Goal: Task Accomplishment & Management: Manage account settings

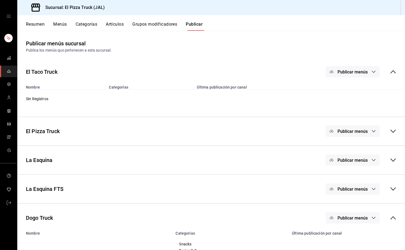
click at [37, 25] on button "Resumen" at bounding box center [35, 26] width 19 height 9
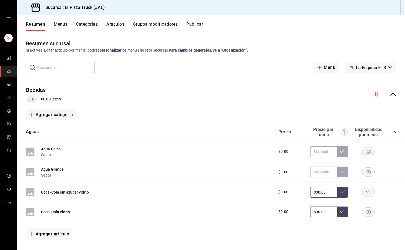
click at [121, 25] on button "Artículos" at bounding box center [115, 26] width 18 height 9
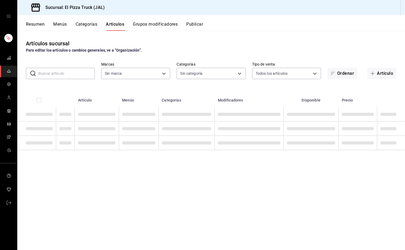
type input "c15787e7-6217-4551-b681-77b679b5e3f3,a441d866-96e6-4057-8867-d7266e748d34,b52d4…"
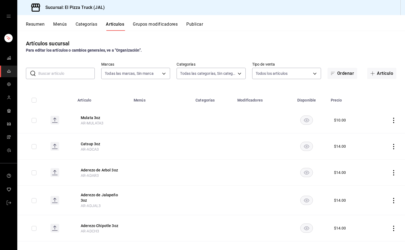
type input "65ea7caa-7d28-4651-a93b-a65c694a1269,bc154c9a-41bf-41ef-b57a-dee9ddddc16d,70111…"
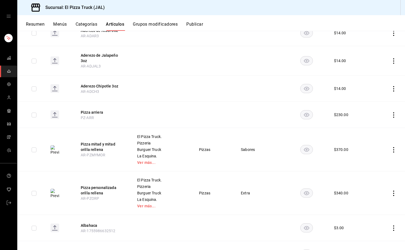
scroll to position [136, 0]
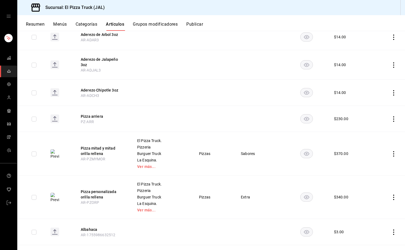
click at [40, 24] on button "Resumen" at bounding box center [35, 26] width 19 height 9
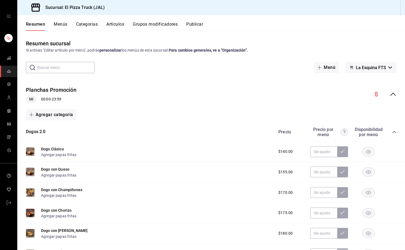
click at [118, 25] on button "Artículos" at bounding box center [115, 26] width 18 height 9
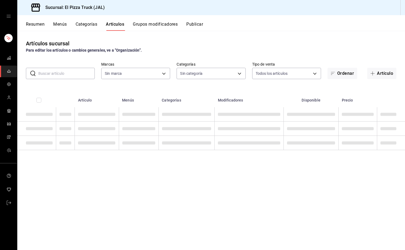
type input "c15787e7-6217-4551-b681-77b679b5e3f3,a441d866-96e6-4057-8867-d7266e748d34,b52d4…"
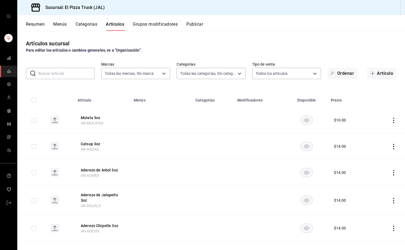
type input "65ea7caa-7d28-4651-a93b-a65c694a1269,bc154c9a-41bf-41ef-b57a-dee9ddddc16d,70111…"
click at [384, 74] on button "Artículo" at bounding box center [381, 73] width 29 height 11
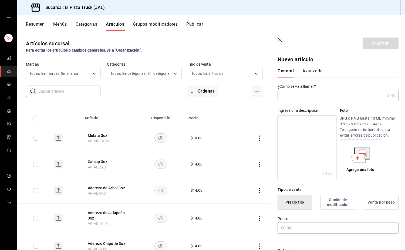
click at [41, 22] on button "Resumen" at bounding box center [35, 26] width 19 height 9
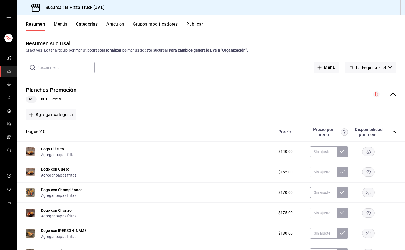
click at [199, 23] on button "Publicar" at bounding box center [194, 26] width 17 height 9
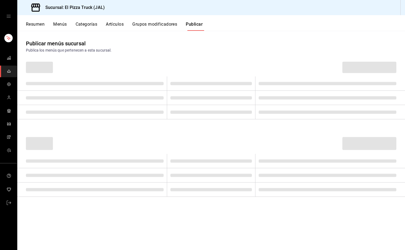
click at [230, 40] on div "Publicar menús sucursal Publica los menús que pertenecen a esta sucursal." at bounding box center [211, 46] width 388 height 14
click at [276, 44] on div "Publicar menús sucursal Publica los menús que pertenecen a esta sucursal." at bounding box center [211, 46] width 388 height 14
click at [37, 23] on button "Resumen" at bounding box center [35, 26] width 19 height 9
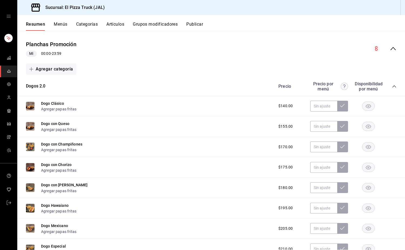
scroll to position [45, 0]
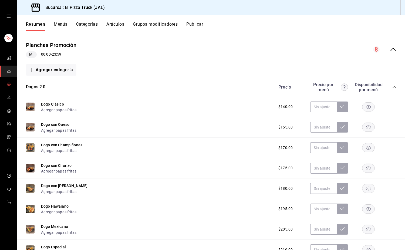
click at [8, 80] on link "mailbox folders" at bounding box center [8, 85] width 17 height 12
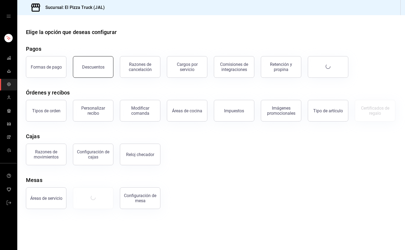
click at [87, 63] on button "Descuentos" at bounding box center [93, 67] width 41 height 22
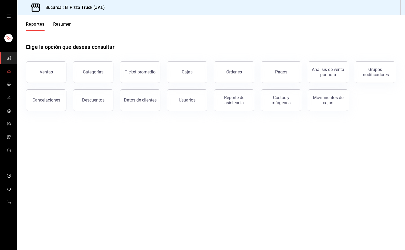
click at [7, 73] on icon "mailbox folders" at bounding box center [9, 71] width 4 height 4
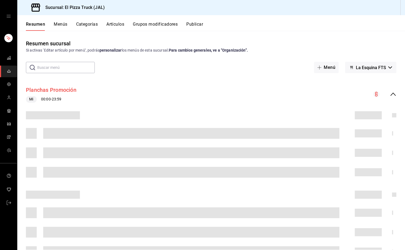
click at [71, 88] on button "Planchas Promoción" at bounding box center [51, 90] width 51 height 8
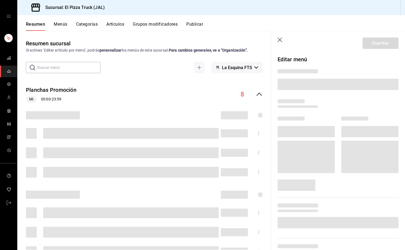
click at [282, 41] on icon "button" at bounding box center [280, 40] width 5 height 5
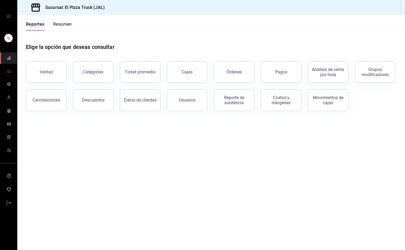
click at [9, 72] on icon "mailbox folders" at bounding box center [8, 72] width 3 height 0
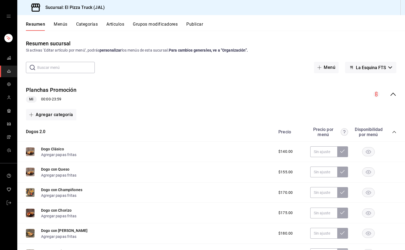
drag, startPoint x: 91, startPoint y: 48, endPoint x: 228, endPoint y: 75, distance: 139.0
click at [228, 75] on div "Resumen sucursal Si activas ‘Editar artículo por menú’, podrás personalizar los…" at bounding box center [211, 144] width 388 height 210
click at [53, 92] on button "Planchas Promoción" at bounding box center [51, 90] width 51 height 8
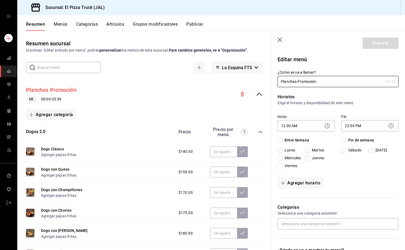
checkbox input "true"
click at [326, 91] on div "Horarios Elige el horario y disponibilidad de este menú Inicio 12:00 AM 00:00 F…" at bounding box center [334, 142] width 127 height 110
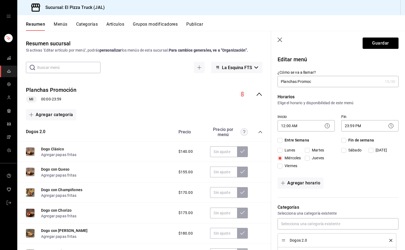
click at [317, 84] on input "Planchas Promoc" at bounding box center [330, 81] width 105 height 11
type input "Planchas Promo"
click at [325, 126] on icon at bounding box center [327, 126] width 6 height 6
click at [319, 126] on body "Sucursal: El Pizza Truck (JAL) Resumen Menús Categorías Artículos Grupos modifi…" at bounding box center [202, 125] width 405 height 250
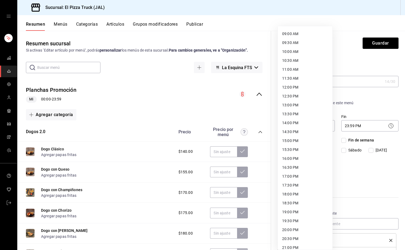
scroll to position [160, 0]
click at [295, 195] on li "18:00 PM" at bounding box center [305, 194] width 55 height 9
type input "18:00"
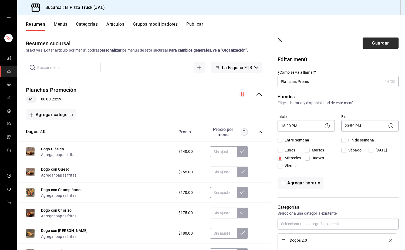
click at [383, 41] on button "Guardar" at bounding box center [381, 43] width 36 height 11
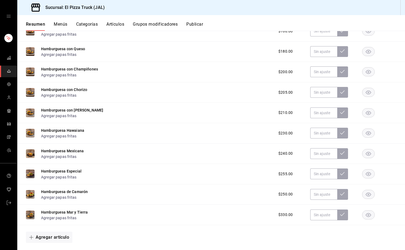
scroll to position [504, 0]
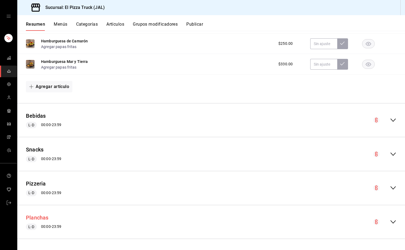
click at [44, 218] on button "Planchas" at bounding box center [37, 218] width 23 height 8
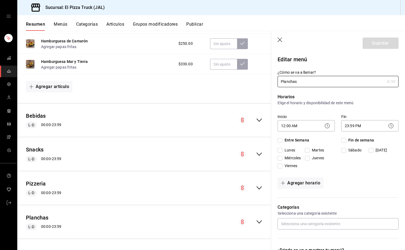
checkbox input "true"
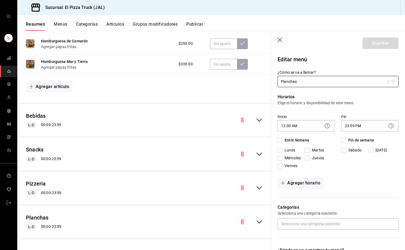
checkbox input "true"
click at [287, 156] on span "Miércoles" at bounding box center [292, 158] width 18 height 6
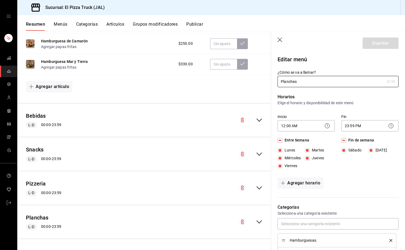
click at [283, 156] on input "Miércoles" at bounding box center [280, 158] width 5 height 5
checkbox input "false"
click at [297, 177] on div "Horarios Elige el horario y disponibilidad de este menú Inicio 12:00 AM 00:00 F…" at bounding box center [334, 142] width 127 height 110
click at [300, 180] on button "Agregar horario" at bounding box center [301, 182] width 46 height 11
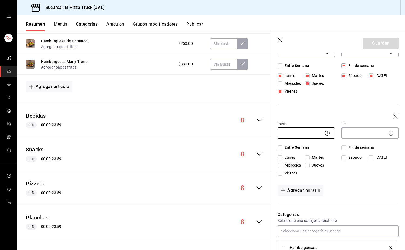
scroll to position [79, 0]
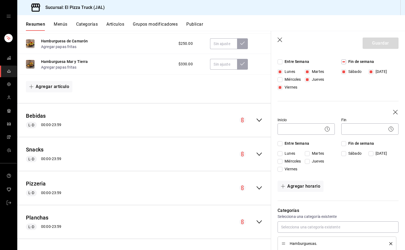
click at [294, 82] on span "Miércoles" at bounding box center [292, 80] width 18 height 6
click at [283, 161] on input "Miércoles" at bounding box center [280, 161] width 5 height 5
checkbox input "true"
click at [324, 126] on icon at bounding box center [327, 129] width 6 height 6
click at [325, 128] on icon at bounding box center [327, 129] width 6 height 6
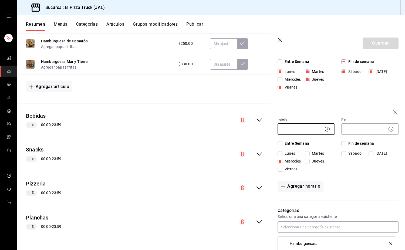
click at [313, 128] on body "Sucursal: El Pizza Truck (JAL) Resumen Menús Categorías Artículos Grupos modifi…" at bounding box center [202, 125] width 405 height 250
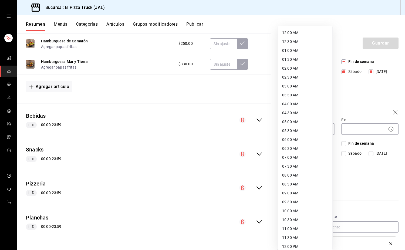
click at [304, 33] on li "12:00 AM" at bounding box center [305, 32] width 55 height 9
type input "00:00"
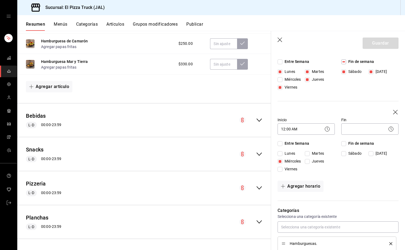
click at [388, 131] on icon at bounding box center [391, 129] width 6 height 6
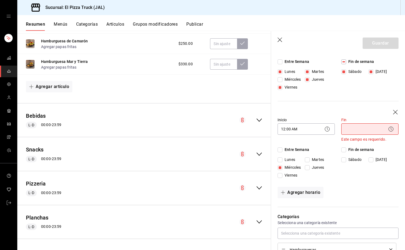
click at [382, 129] on body "Sucursal: El Pizza Truck (JAL) Resumen Menús Categorías Artículos Grupos modifi…" at bounding box center [202, 125] width 405 height 250
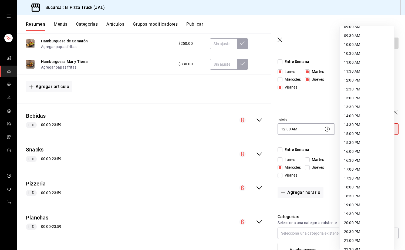
scroll to position [167, 0]
click at [355, 183] on li "18:00 PM" at bounding box center [367, 186] width 55 height 9
type input "18:00"
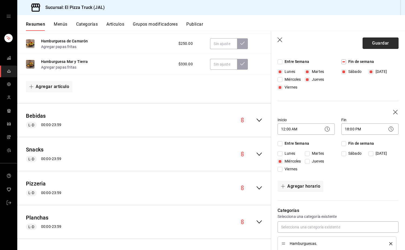
click at [372, 45] on button "Guardar" at bounding box center [381, 43] width 36 height 11
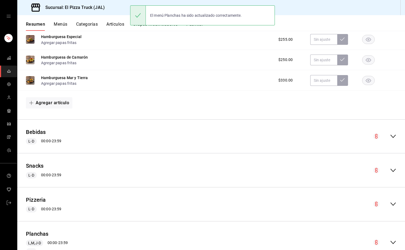
scroll to position [513, 0]
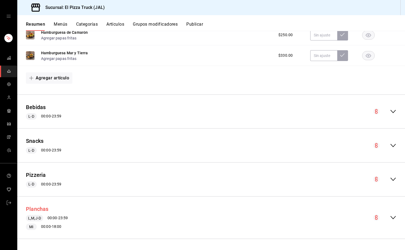
click at [44, 209] on button "Planchas" at bounding box center [37, 209] width 23 height 8
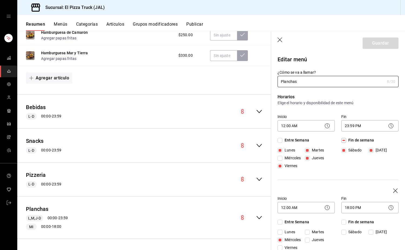
click at [277, 42] on header "Guardar" at bounding box center [338, 42] width 134 height 22
drag, startPoint x: 280, startPoint y: 38, endPoint x: 102, endPoint y: 103, distance: 188.8
click at [280, 38] on icon "button" at bounding box center [280, 40] width 5 height 5
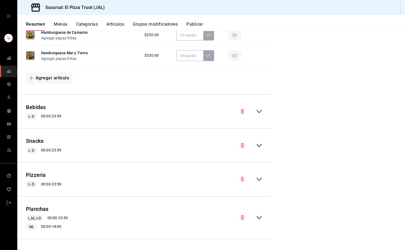
checkbox input "false"
type input "1756319015256"
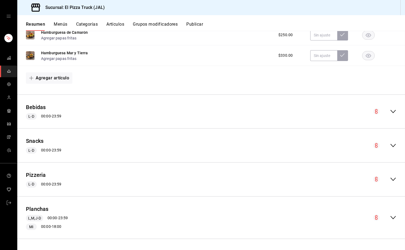
checkbox input "false"
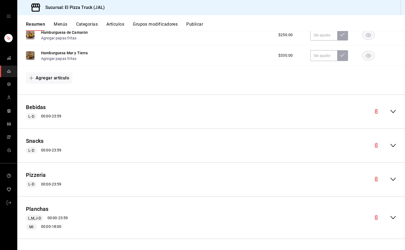
checkbox input "false"
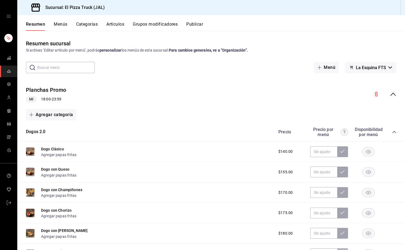
scroll to position [54, 0]
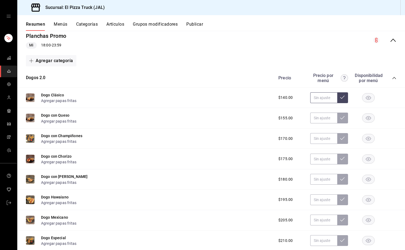
click at [321, 98] on input "text" at bounding box center [323, 97] width 27 height 11
type input "$90.00"
click at [312, 123] on div "Dogo con Queso Agregar papas fritas $155.00" at bounding box center [211, 118] width 388 height 21
click at [322, 121] on input "text" at bounding box center [323, 118] width 27 height 11
type input "$100.00"
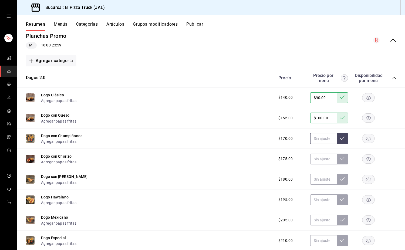
click at [319, 142] on input "text" at bounding box center [323, 138] width 27 height 11
type input "$110.00"
click at [319, 160] on input "text" at bounding box center [323, 159] width 27 height 11
type input "$115.00"
click at [321, 181] on input "text" at bounding box center [323, 179] width 27 height 11
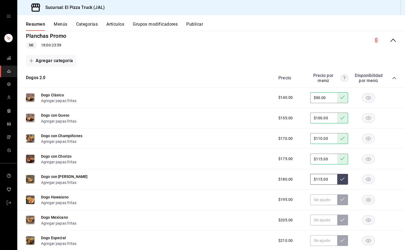
type input "$115.00"
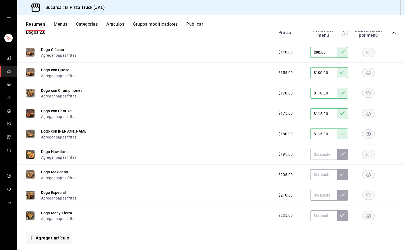
scroll to position [100, 0]
click at [317, 157] on input "text" at bounding box center [323, 154] width 27 height 11
type input "$125.00"
click at [323, 178] on input "text" at bounding box center [323, 174] width 27 height 11
type input "$135.00"
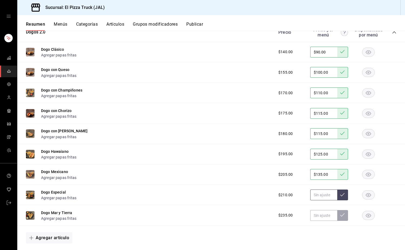
click at [320, 200] on input "text" at bounding box center [323, 195] width 27 height 11
click at [319, 200] on input "text" at bounding box center [323, 195] width 27 height 11
type input "$140.00"
click at [315, 219] on input "text" at bounding box center [323, 215] width 27 height 11
type input "$155.00"
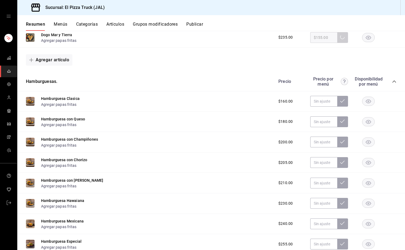
scroll to position [278, 0]
click at [316, 102] on input "text" at bounding box center [323, 101] width 27 height 11
type input "$105.00"
click at [321, 127] on input "text" at bounding box center [323, 121] width 27 height 11
type input "$120.00"
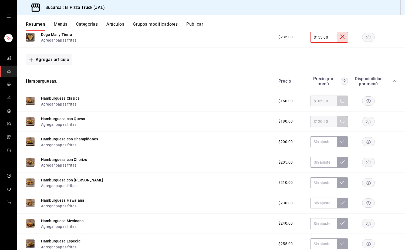
click at [340, 37] on icon at bounding box center [342, 37] width 4 height 4
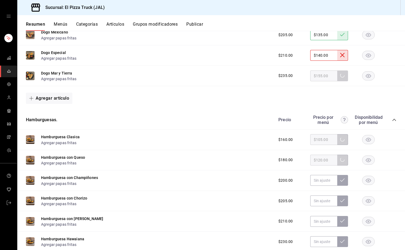
scroll to position [238, 0]
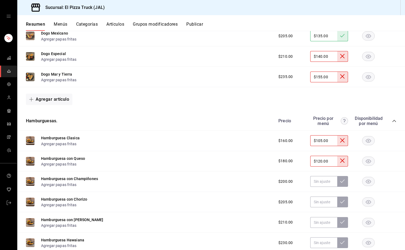
click at [342, 58] on button at bounding box center [342, 56] width 11 height 11
click at [341, 69] on div "Dogo Mar y Tierra Agregar papas fritas $235.00 $155.00" at bounding box center [211, 77] width 388 height 21
click at [329, 120] on div "Precio por menú" at bounding box center [329, 121] width 38 height 10
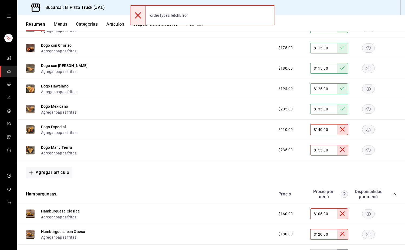
scroll to position [166, 0]
click at [338, 125] on div "Dogo Especial Agregar papas fritas $210.00 $140.00" at bounding box center [211, 129] width 388 height 21
click at [340, 130] on icon at bounding box center [342, 129] width 4 height 4
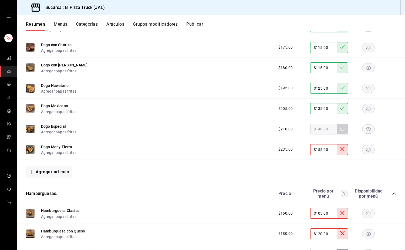
click at [340, 151] on icon at bounding box center [342, 149] width 4 height 4
click at [340, 215] on icon at bounding box center [342, 213] width 4 height 4
click at [342, 235] on button at bounding box center [342, 233] width 11 height 11
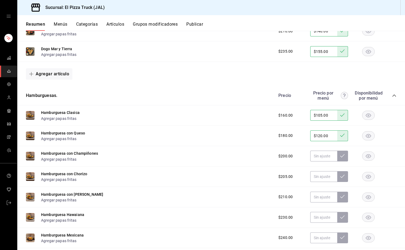
scroll to position [273, 0]
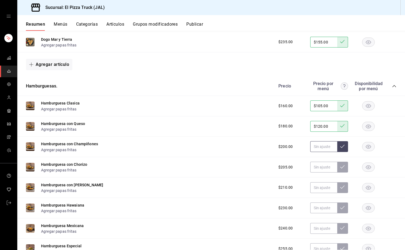
click at [320, 149] on input "text" at bounding box center [323, 146] width 27 height 11
type input "$135.00"
click at [322, 171] on input "text" at bounding box center [323, 167] width 27 height 11
type input "$140.00"
click at [320, 193] on input "text" at bounding box center [323, 187] width 27 height 11
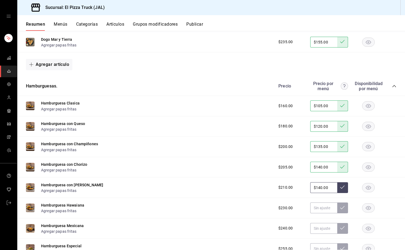
type input "$140.00"
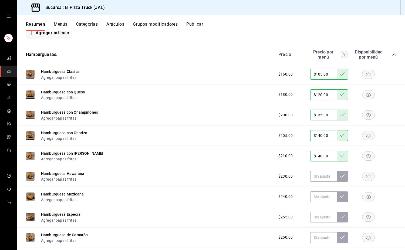
scroll to position [311, 0]
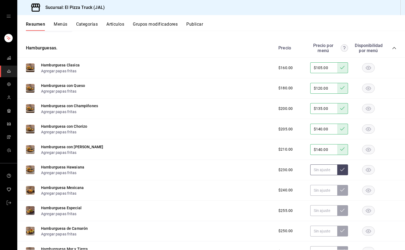
click at [319, 174] on input "text" at bounding box center [323, 169] width 27 height 11
type input "$150.00"
click at [324, 196] on input "text" at bounding box center [323, 190] width 27 height 11
type input "$160.00"
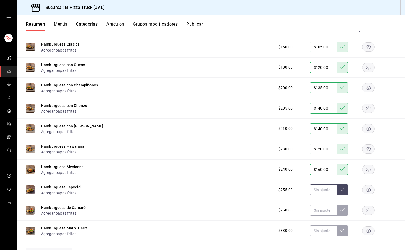
click at [322, 195] on input "text" at bounding box center [323, 189] width 27 height 11
type input "$170.00"
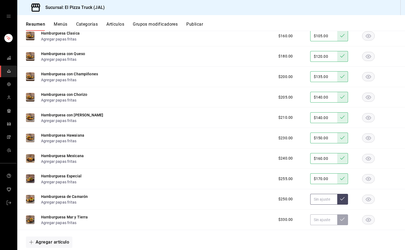
click at [321, 201] on input "text" at bounding box center [323, 199] width 27 height 11
type input "$220.00"
click at [321, 225] on input "text" at bounding box center [323, 219] width 27 height 11
type input "$170.00"
drag, startPoint x: 324, startPoint y: 204, endPoint x: 293, endPoint y: 206, distance: 30.9
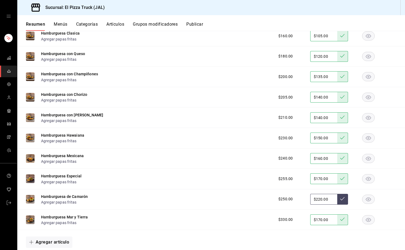
click at [293, 205] on div "$250.00 $220.00" at bounding box center [334, 199] width 123 height 11
type input "$170.00"
click at [318, 225] on input "$170.00" at bounding box center [323, 219] width 27 height 11
type input "$1.00"
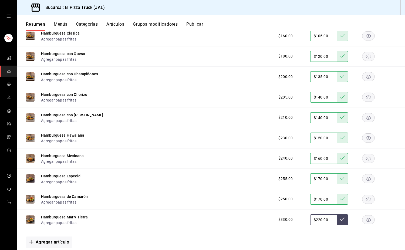
type input "$220.00"
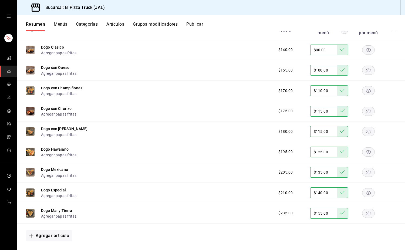
scroll to position [46, 0]
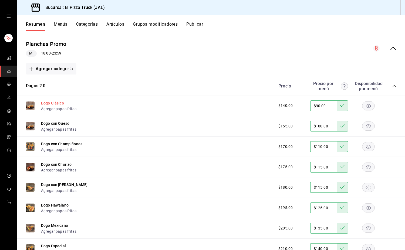
click at [57, 103] on button "Dogo Clásico" at bounding box center [52, 102] width 23 height 5
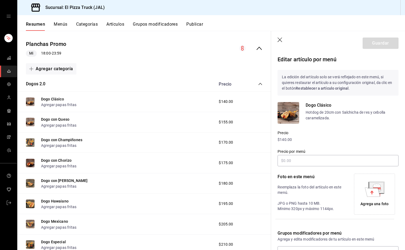
type input "$90.00"
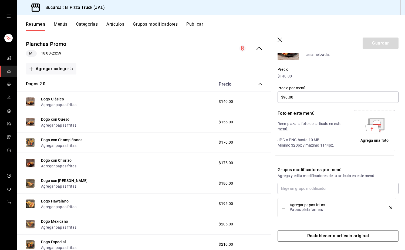
scroll to position [66, 0]
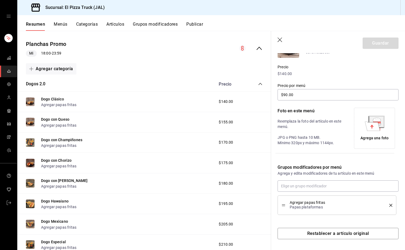
click at [389, 205] on icon "delete" at bounding box center [390, 205] width 3 height 3
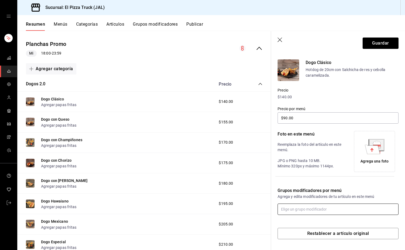
click at [344, 207] on input "text" at bounding box center [338, 209] width 121 height 11
type input "con"
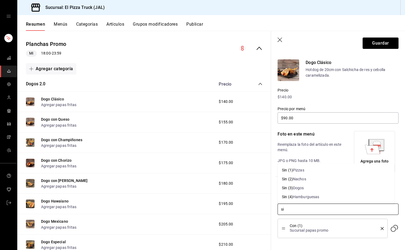
type input "sin"
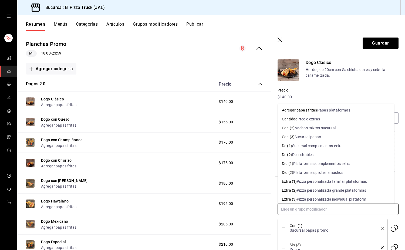
click at [341, 207] on input "text" at bounding box center [338, 209] width 121 height 11
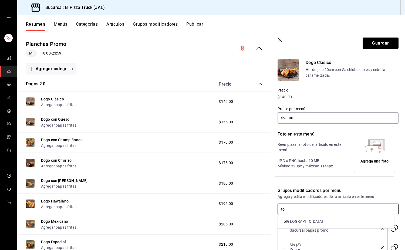
type input "to"
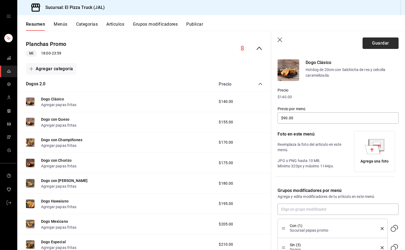
click at [374, 45] on button "Guardar" at bounding box center [381, 43] width 36 height 11
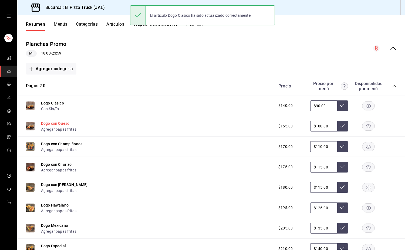
click at [63, 123] on button "Dogo con Queso" at bounding box center [55, 123] width 28 height 5
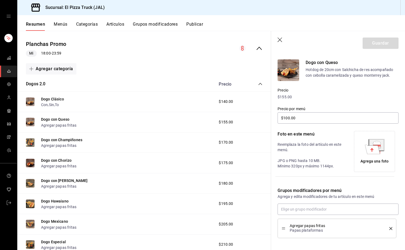
click at [389, 228] on icon "delete" at bounding box center [390, 228] width 3 height 3
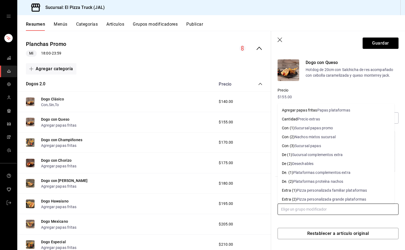
click at [352, 209] on input "text" at bounding box center [338, 209] width 121 height 11
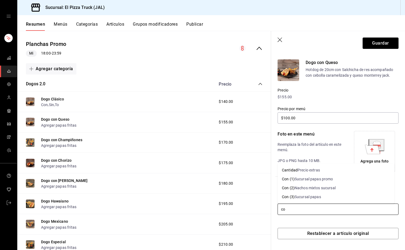
type input "con"
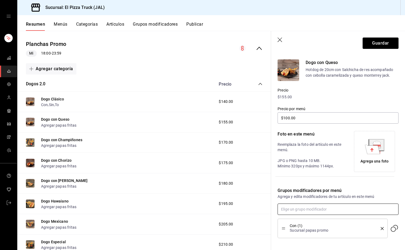
click at [353, 212] on input "text" at bounding box center [338, 209] width 121 height 11
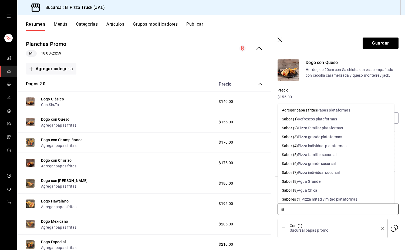
type input "sin"
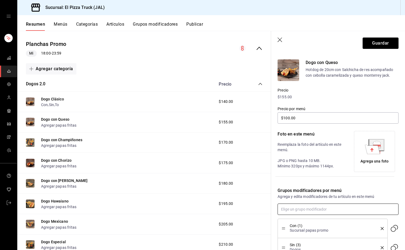
click at [353, 212] on input "text" at bounding box center [338, 209] width 121 height 11
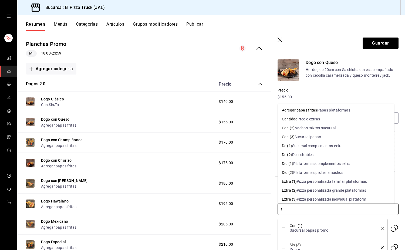
type input "to"
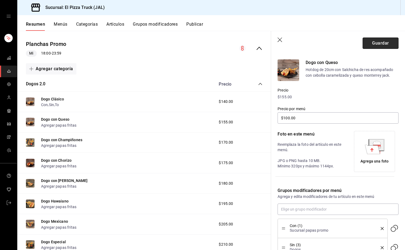
click at [381, 41] on button "Guardar" at bounding box center [381, 43] width 36 height 11
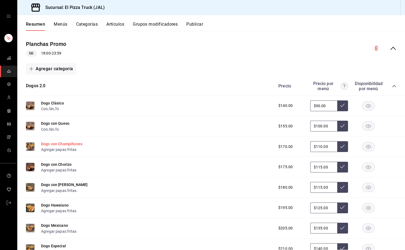
click at [71, 144] on button "Dogo con Champiñones" at bounding box center [61, 143] width 41 height 5
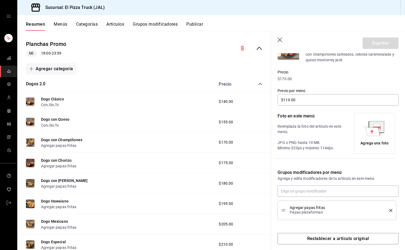
scroll to position [69, 0]
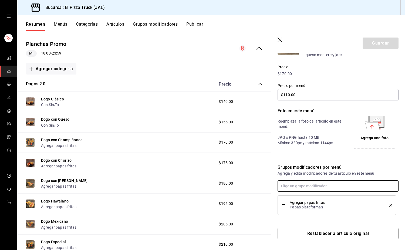
click at [307, 186] on input "text" at bounding box center [338, 185] width 121 height 11
type input "con"
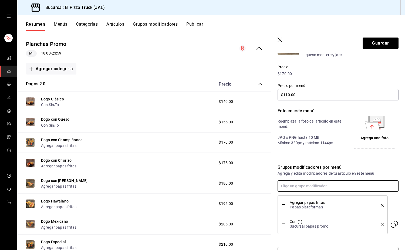
click at [307, 185] on input "text" at bounding box center [338, 185] width 121 height 11
type input "sin"
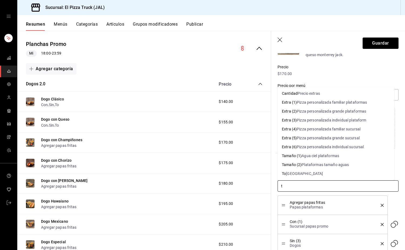
type input "to"
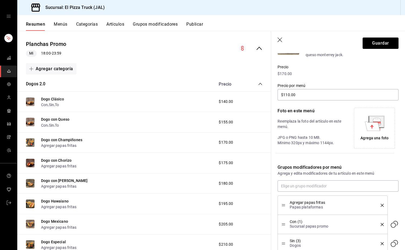
click at [381, 207] on icon "delete" at bounding box center [382, 205] width 3 height 3
click at [380, 46] on button "Guardar" at bounding box center [381, 43] width 36 height 11
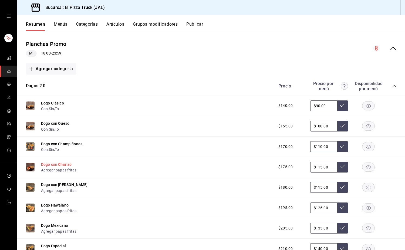
click at [57, 167] on button "Dogo con Chorizo" at bounding box center [56, 164] width 31 height 5
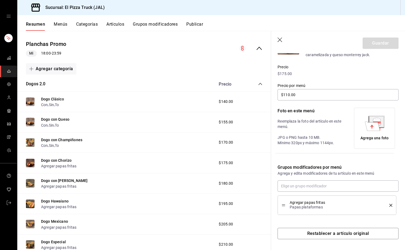
type input "$115.00"
click at [389, 206] on icon "delete" at bounding box center [390, 205] width 3 height 3
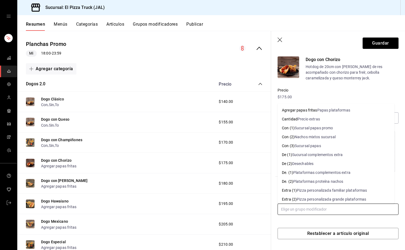
click at [370, 207] on input "text" at bounding box center [338, 209] width 121 height 11
type input "co"
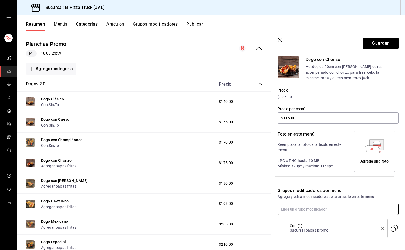
click at [370, 207] on input "text" at bounding box center [338, 209] width 121 height 11
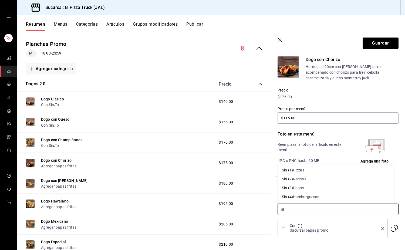
type input "sin"
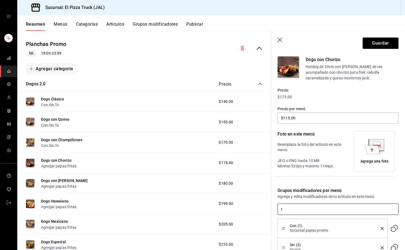
type input "to"
click at [374, 44] on button "Guardar" at bounding box center [381, 43] width 36 height 11
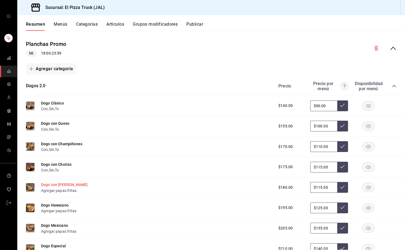
click at [64, 187] on button "Dogo con [PERSON_NAME]" at bounding box center [64, 184] width 46 height 5
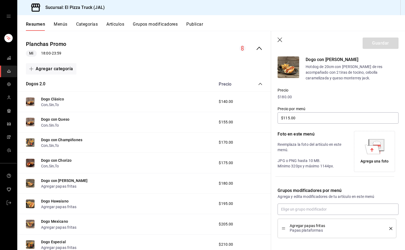
click at [386, 228] on button "delete" at bounding box center [389, 228] width 7 height 3
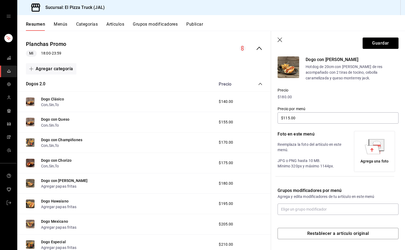
click at [356, 201] on div "Grupos modificadores por menú Agrega y edita modificadores de tu artículo en es…" at bounding box center [334, 198] width 127 height 34
click at [357, 206] on input "text" at bounding box center [338, 209] width 121 height 11
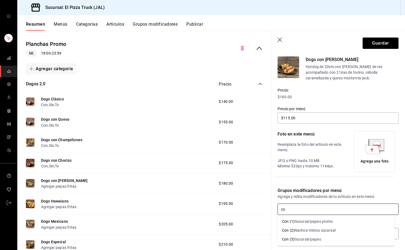
type input "con"
click at [357, 206] on input "text" at bounding box center [338, 209] width 121 height 11
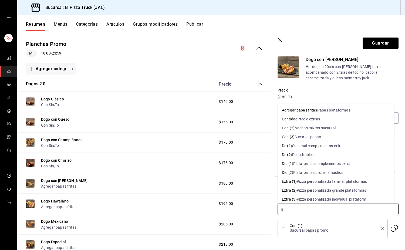
type input "si"
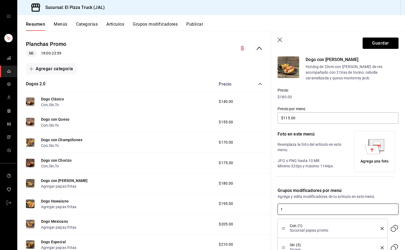
type input "to"
click at [381, 46] on button "Guardar" at bounding box center [381, 43] width 36 height 11
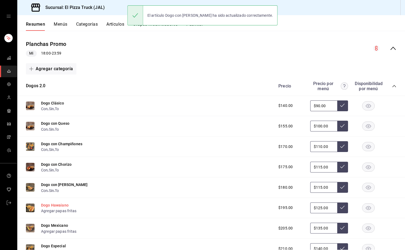
click at [60, 207] on button "Dogo Hawaiano" at bounding box center [55, 205] width 28 height 5
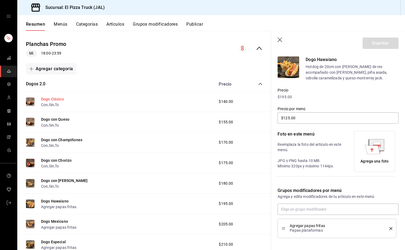
click at [51, 100] on button "Dogo Clásico" at bounding box center [52, 98] width 23 height 5
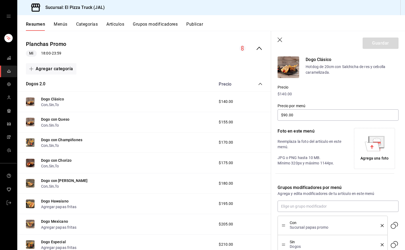
click at [381, 226] on icon "delete" at bounding box center [382, 225] width 3 height 3
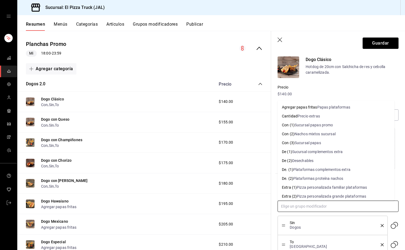
click at [353, 210] on input "text" at bounding box center [338, 206] width 121 height 11
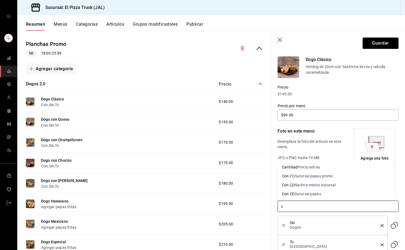
type input "co"
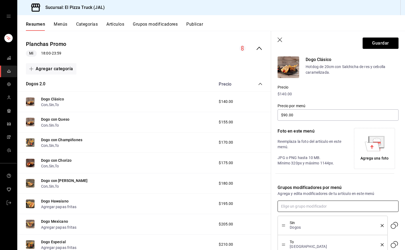
scroll to position [104, 0]
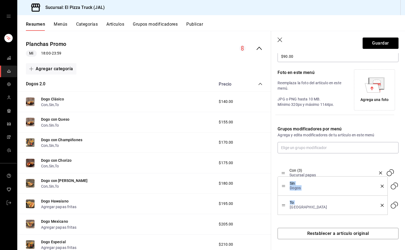
drag, startPoint x: 284, startPoint y: 206, endPoint x: 279, endPoint y: 164, distance: 42.2
click at [279, 164] on li "Con (3) Sucursal papas" at bounding box center [333, 166] width 110 height 19
click at [370, 44] on button "Guardar" at bounding box center [381, 43] width 36 height 11
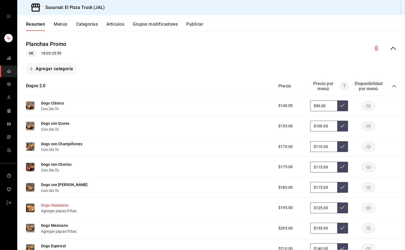
click at [57, 208] on button "Dogo Hawaiano" at bounding box center [55, 205] width 28 height 5
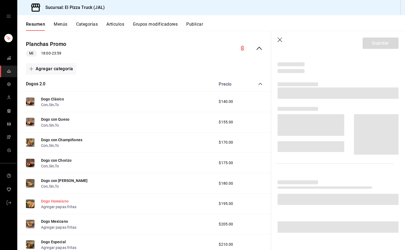
scroll to position [69, 0]
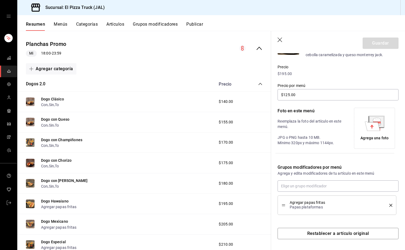
click at [389, 205] on icon "delete" at bounding box center [390, 205] width 3 height 3
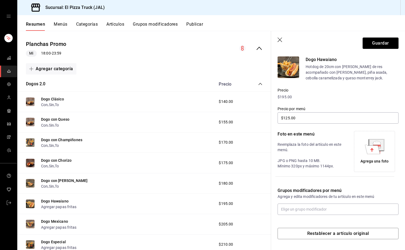
scroll to position [46, 0]
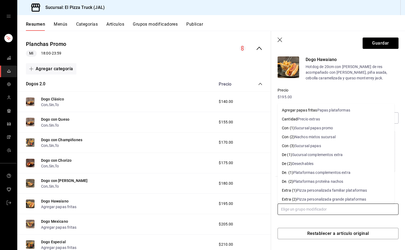
click at [365, 207] on input "text" at bounding box center [338, 209] width 121 height 11
type input "co"
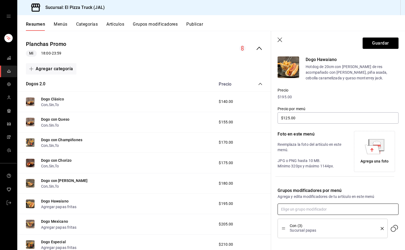
click at [365, 207] on input "text" at bounding box center [338, 209] width 121 height 11
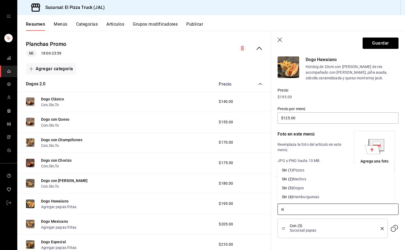
type input "sin"
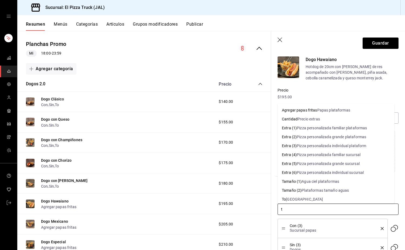
type input "to"
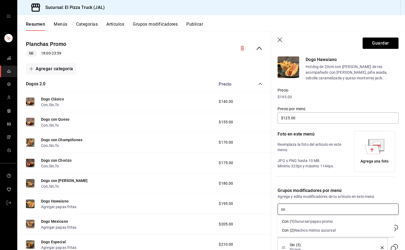
type input "con"
click at [381, 227] on icon "delete" at bounding box center [382, 228] width 3 height 3
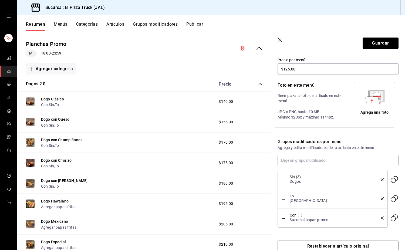
scroll to position [95, 0]
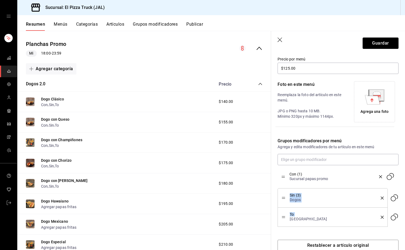
drag, startPoint x: 282, startPoint y: 217, endPoint x: 285, endPoint y: 176, distance: 41.2
click at [385, 40] on button "Guardar" at bounding box center [381, 43] width 36 height 11
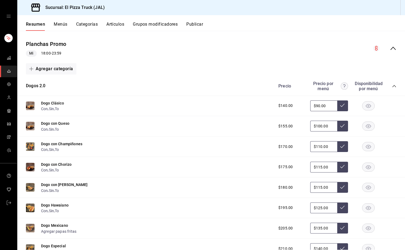
scroll to position [110, 0]
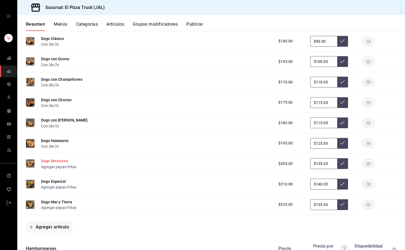
click at [62, 163] on button "Dogo Mexicano" at bounding box center [54, 160] width 27 height 5
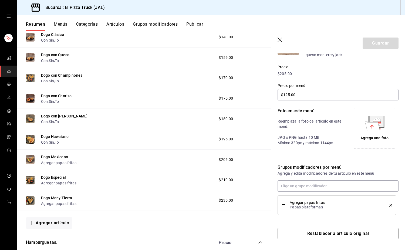
type input "$135.00"
click at [390, 206] on li "Agregar papas fritas Papas plataformas" at bounding box center [337, 205] width 119 height 19
click at [389, 206] on icon "delete" at bounding box center [390, 205] width 3 height 3
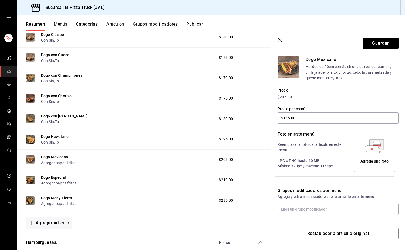
scroll to position [46, 0]
click at [369, 207] on input "text" at bounding box center [338, 209] width 121 height 11
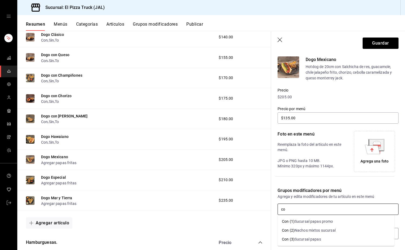
type input "con"
click at [369, 207] on input "text" at bounding box center [338, 209] width 121 height 11
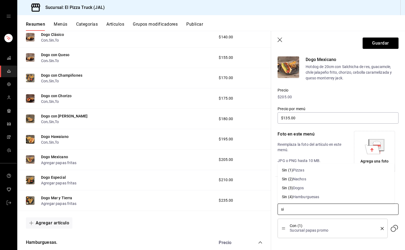
type input "sin"
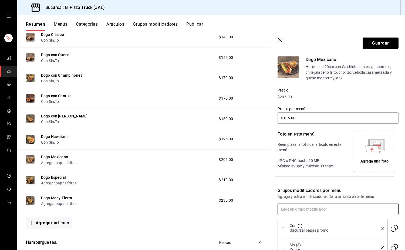
click at [369, 207] on input "text" at bounding box center [338, 209] width 121 height 11
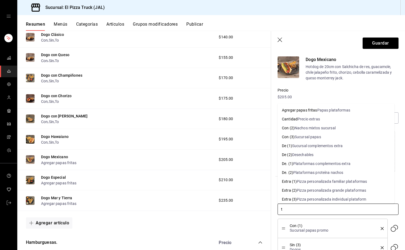
type input "to"
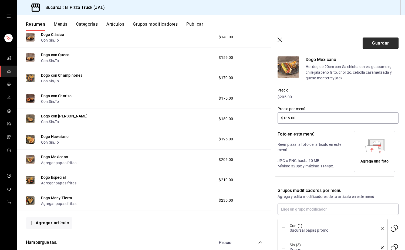
click at [375, 39] on button "Guardar" at bounding box center [381, 43] width 36 height 11
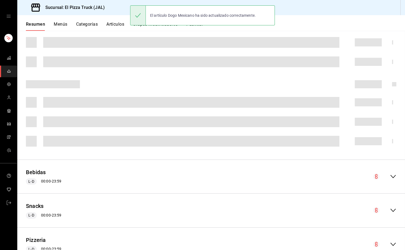
scroll to position [115, 0]
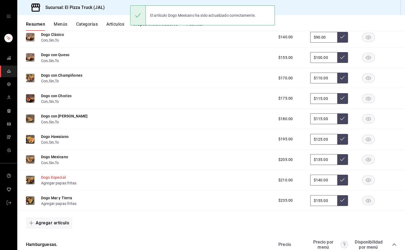
click at [55, 179] on button "Dogo Especial" at bounding box center [53, 177] width 25 height 5
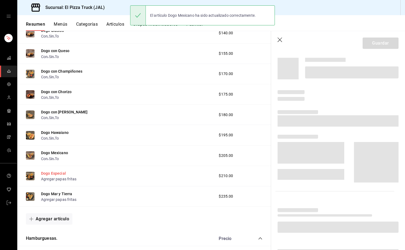
scroll to position [110, 0]
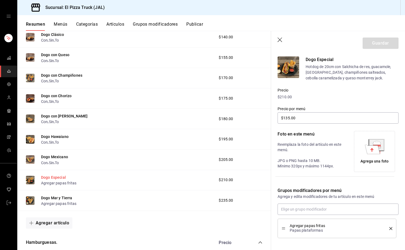
type input "$140.00"
click at [389, 229] on icon "delete" at bounding box center [390, 228] width 3 height 3
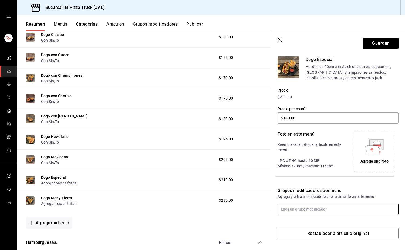
click at [314, 208] on input "text" at bounding box center [338, 209] width 121 height 11
type input "con"
click at [314, 208] on input "text" at bounding box center [338, 209] width 121 height 11
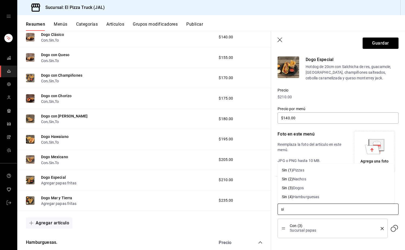
type input "sin"
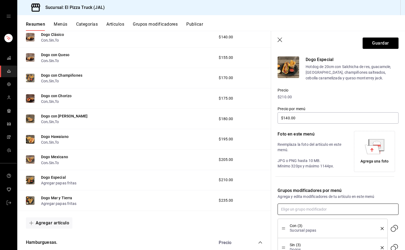
click at [314, 208] on input "text" at bounding box center [338, 209] width 121 height 11
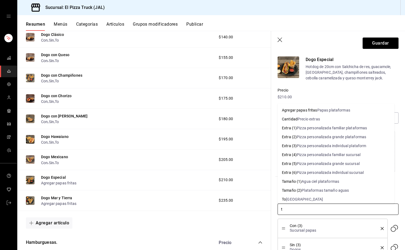
type input "to"
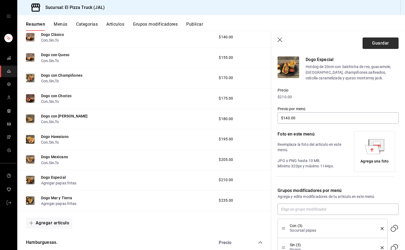
click at [377, 40] on button "Guardar" at bounding box center [381, 43] width 36 height 11
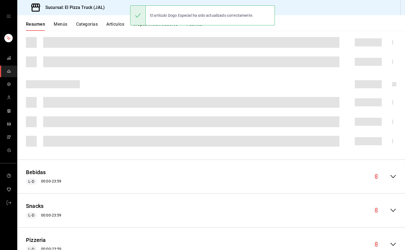
scroll to position [115, 0]
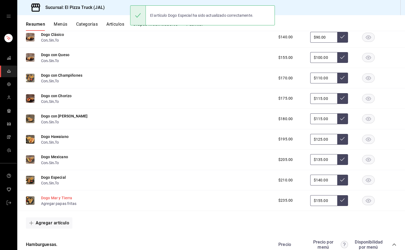
click at [68, 200] on button "Dogo Mar y Tierra" at bounding box center [56, 197] width 31 height 5
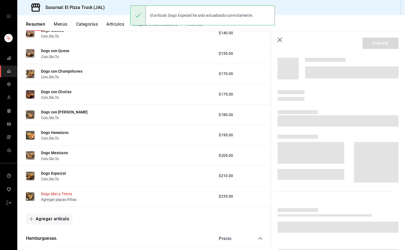
scroll to position [110, 0]
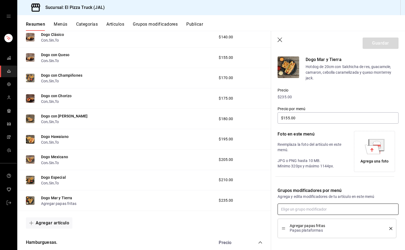
click at [310, 213] on input "text" at bounding box center [338, 209] width 121 height 11
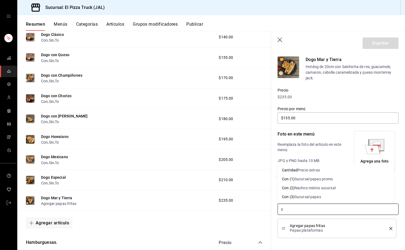
type input "co"
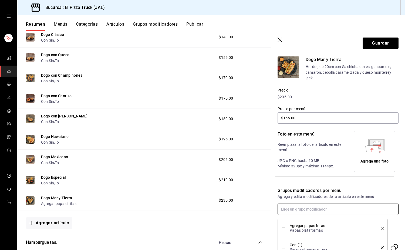
click at [310, 213] on input "text" at bounding box center [338, 209] width 121 height 11
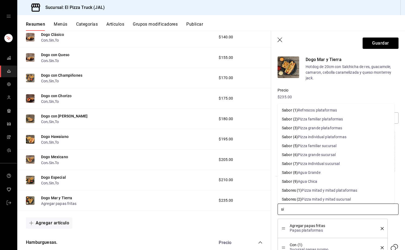
type input "sin"
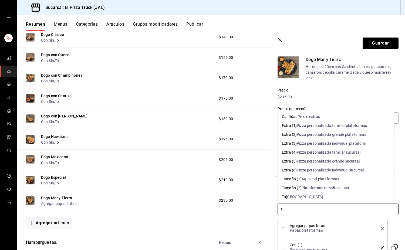
type input "to"
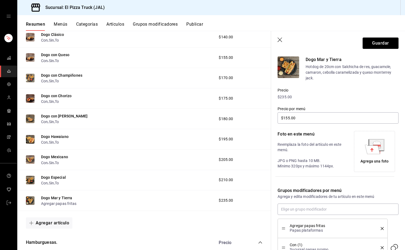
click at [381, 228] on icon "delete" at bounding box center [382, 228] width 3 height 3
click at [381, 37] on header "Guardar" at bounding box center [338, 42] width 134 height 22
click at [383, 41] on button "Guardar" at bounding box center [381, 43] width 36 height 11
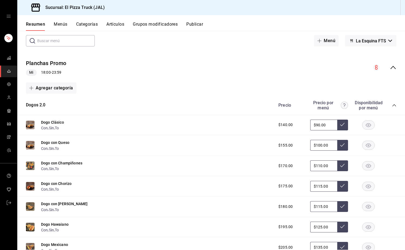
scroll to position [26, 0]
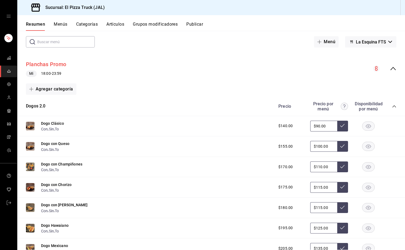
click at [53, 64] on button "Planchas Promo" at bounding box center [46, 64] width 40 height 8
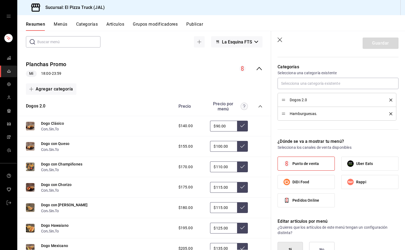
scroll to position [138, 0]
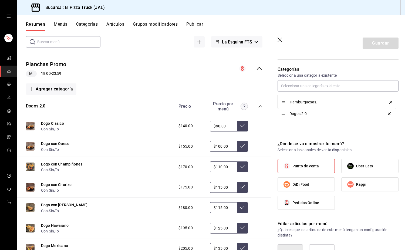
drag, startPoint x: 284, startPoint y: 100, endPoint x: 283, endPoint y: 113, distance: 12.5
click at [384, 43] on button "Guardar" at bounding box center [381, 43] width 36 height 11
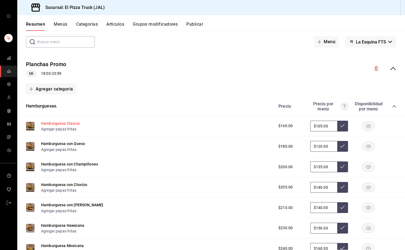
click at [68, 123] on button "Hamburguesa Clasica" at bounding box center [60, 123] width 39 height 5
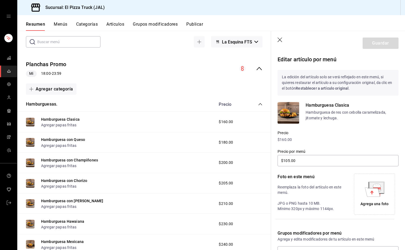
scroll to position [66, 0]
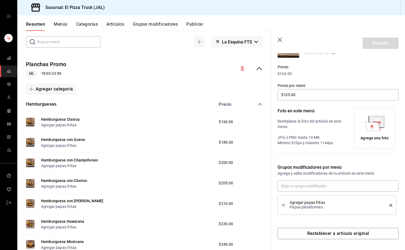
click at [386, 204] on button "delete" at bounding box center [389, 205] width 7 height 3
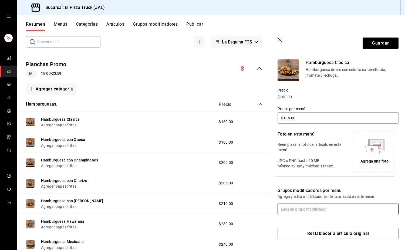
click at [359, 207] on input "text" at bounding box center [338, 209] width 121 height 11
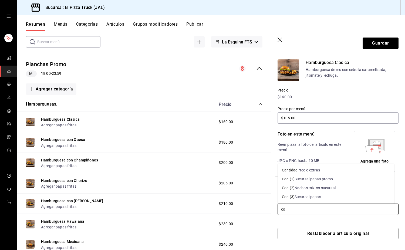
type input "con"
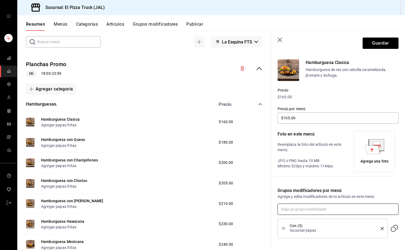
click at [359, 207] on input "text" at bounding box center [338, 209] width 121 height 11
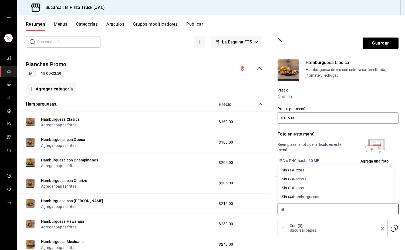
type input "sin"
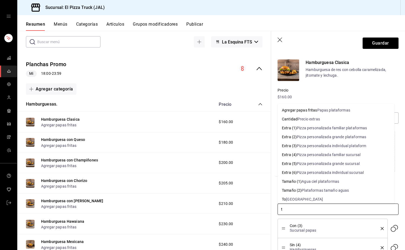
type input "to"
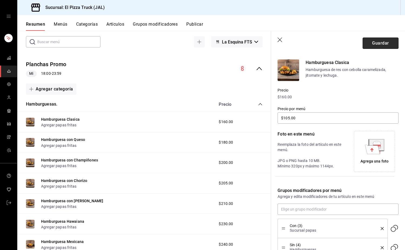
click at [378, 45] on button "Guardar" at bounding box center [381, 43] width 36 height 11
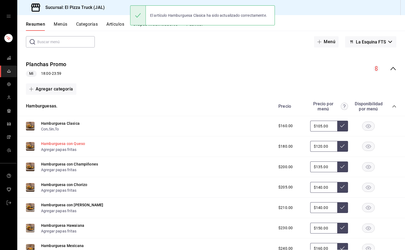
click at [75, 145] on button "Hamburguesa con Queso" at bounding box center [63, 143] width 44 height 5
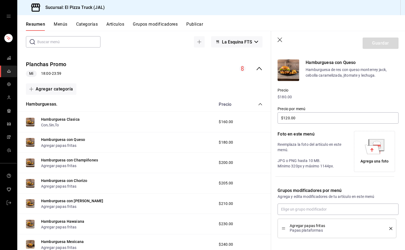
click at [389, 229] on icon "delete" at bounding box center [390, 228] width 3 height 3
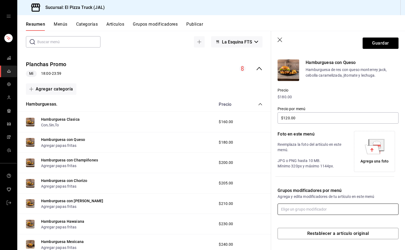
click at [344, 209] on input "text" at bounding box center [338, 209] width 121 height 11
type input "con"
click at [344, 209] on input "text" at bounding box center [338, 209] width 121 height 11
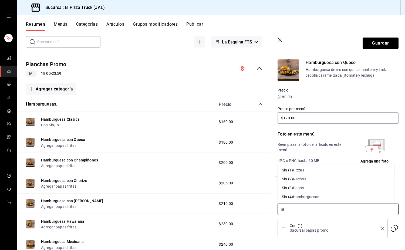
type input "sin"
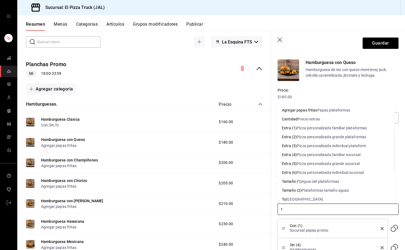
type input "to"
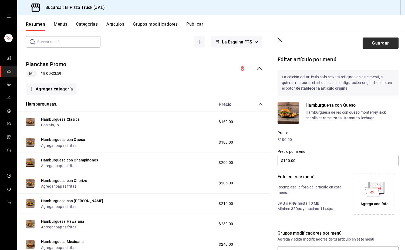
click at [376, 46] on button "Guardar" at bounding box center [381, 43] width 36 height 11
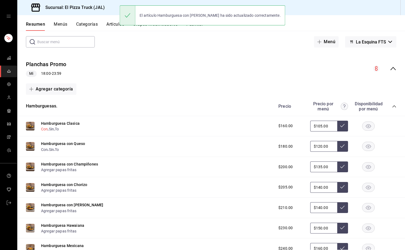
click at [45, 129] on button "Con" at bounding box center [44, 128] width 7 height 5
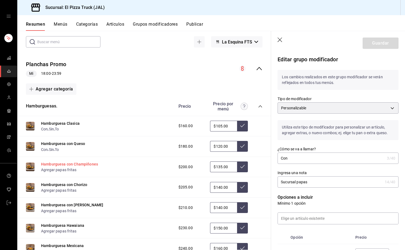
click at [60, 164] on button "Hamburguesa con Champiñones" at bounding box center [69, 164] width 57 height 5
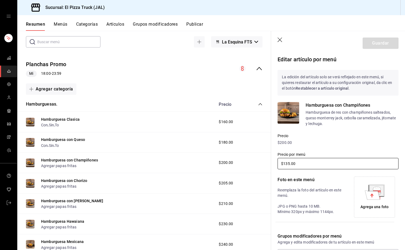
scroll to position [69, 0]
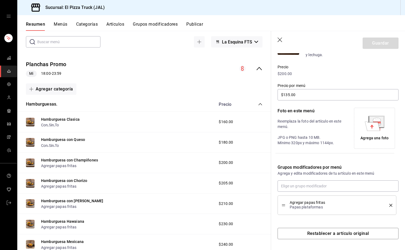
click at [389, 204] on icon "delete" at bounding box center [390, 205] width 3 height 3
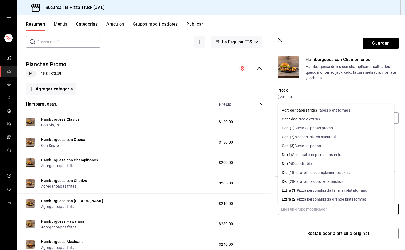
click at [356, 206] on input "text" at bounding box center [338, 209] width 121 height 11
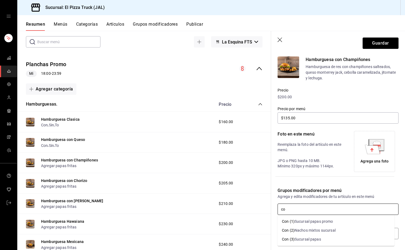
type input "con"
click at [356, 206] on input "text" at bounding box center [338, 209] width 121 height 11
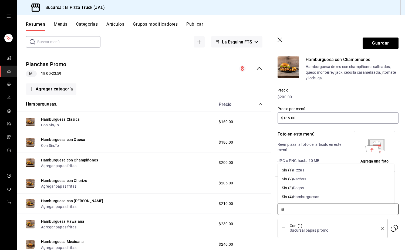
type input "sin"
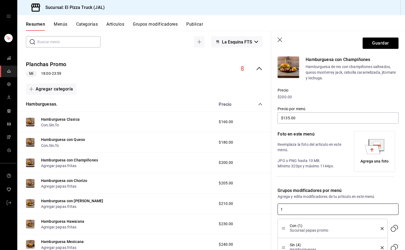
type input "to"
click at [380, 47] on button "Guardar" at bounding box center [381, 43] width 36 height 11
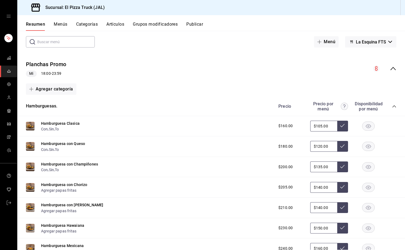
click at [73, 183] on div "Hamburguesa con Chorizo Agregar papas fritas" at bounding box center [64, 187] width 46 height 12
click at [72, 185] on button "Hamburguesa con Chorizo" at bounding box center [64, 184] width 46 height 5
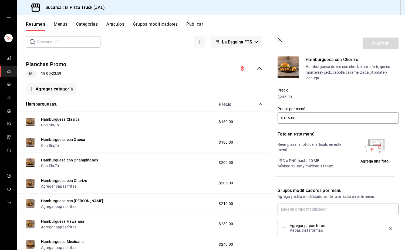
type input "$140.00"
click at [385, 233] on div "Agregar papas fritas Papas plataformas" at bounding box center [337, 228] width 111 height 11
drag, startPoint x: 387, startPoint y: 229, endPoint x: 383, endPoint y: 227, distance: 4.7
click at [389, 229] on icon "delete" at bounding box center [390, 228] width 3 height 3
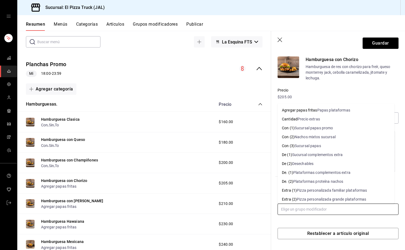
click at [380, 211] on input "text" at bounding box center [338, 209] width 121 height 11
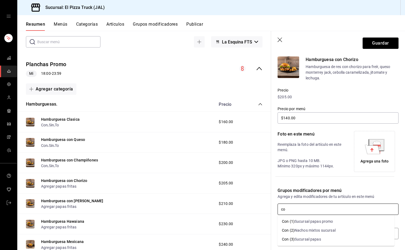
type input "con"
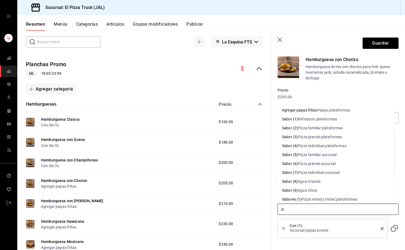
type input "sin"
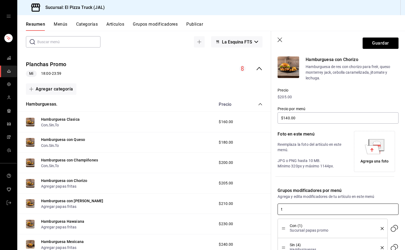
type input "to"
click at [376, 40] on button "Guardar" at bounding box center [381, 43] width 36 height 11
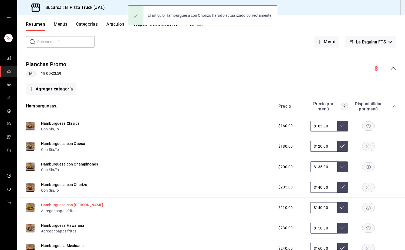
click at [77, 207] on button "Hamburguesa con [PERSON_NAME]" at bounding box center [72, 204] width 62 height 5
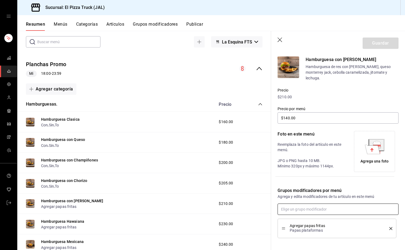
click at [302, 210] on input "text" at bounding box center [338, 209] width 121 height 11
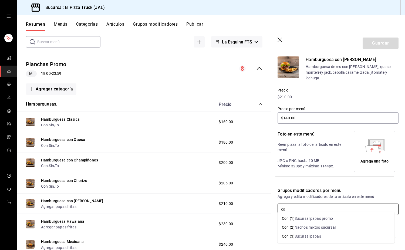
type input "con"
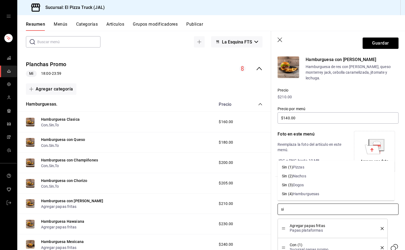
type input "sin"
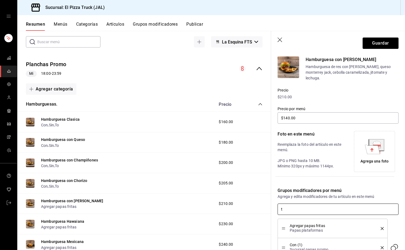
type input "to"
click at [381, 227] on icon "delete" at bounding box center [382, 228] width 3 height 3
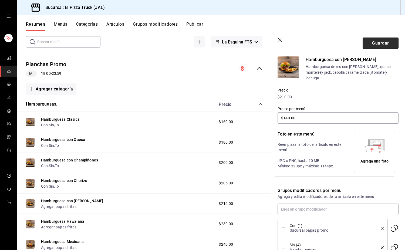
click at [379, 46] on button "Guardar" at bounding box center [381, 43] width 36 height 11
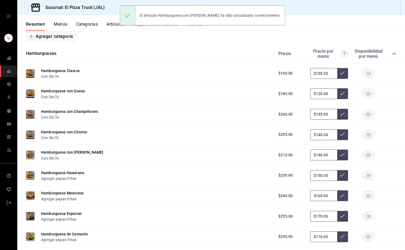
scroll to position [79, 0]
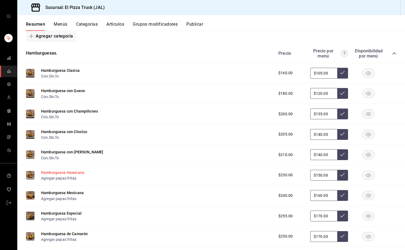
click at [76, 175] on button "Hamburguesa Hawaiana" at bounding box center [62, 172] width 43 height 5
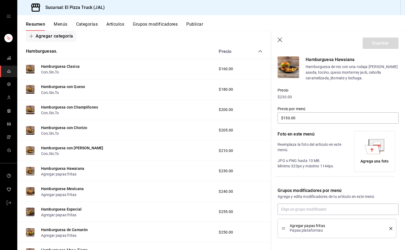
click at [389, 228] on icon "delete" at bounding box center [390, 228] width 3 height 3
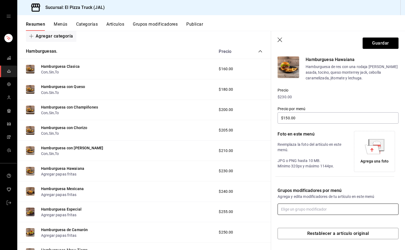
click at [342, 206] on input "text" at bounding box center [338, 209] width 121 height 11
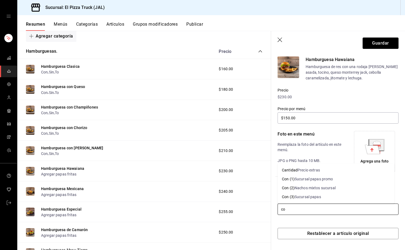
type input "con"
type input "sin"
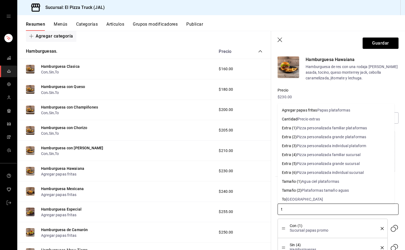
type input "to"
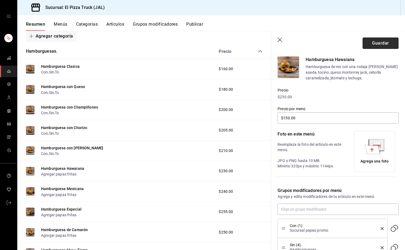
click at [378, 43] on button "Guardar" at bounding box center [381, 43] width 36 height 11
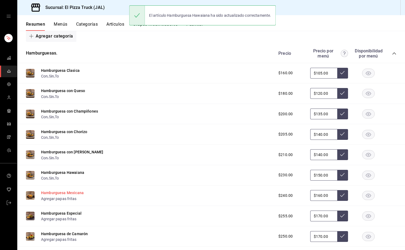
click at [71, 195] on button "Hamburguesa Mexicana" at bounding box center [62, 192] width 43 height 5
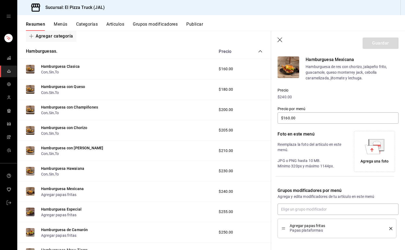
click at [389, 229] on icon "delete" at bounding box center [390, 228] width 3 height 3
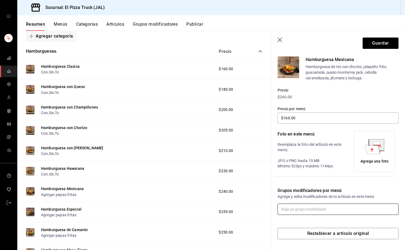
click at [344, 212] on input "text" at bounding box center [338, 209] width 121 height 11
type input "con"
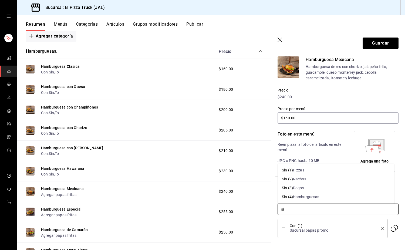
type input "sin"
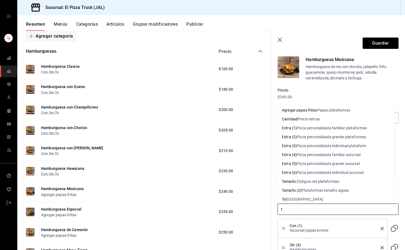
type input "to"
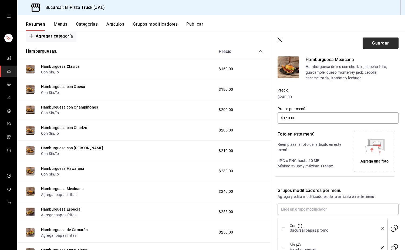
click at [372, 43] on button "Guardar" at bounding box center [381, 43] width 36 height 11
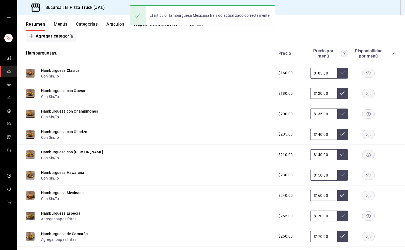
drag, startPoint x: 372, startPoint y: 43, endPoint x: 171, endPoint y: 190, distance: 249.1
click at [171, 190] on main "Resumen sucursal Si activas ‘Editar artículo por menú’, podrás personalizar los…" at bounding box center [211, 140] width 388 height 219
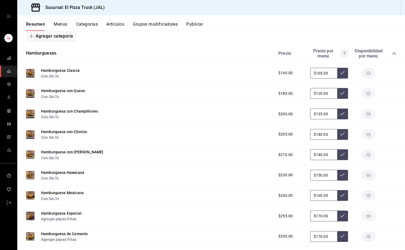
scroll to position [116, 0]
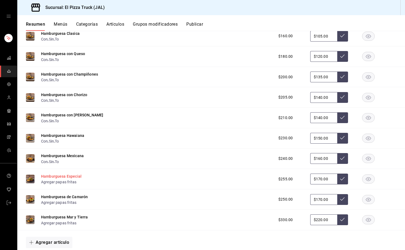
click at [75, 178] on button "Hamburguesa Especial" at bounding box center [61, 176] width 41 height 5
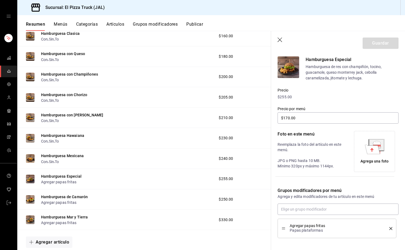
scroll to position [69, 0]
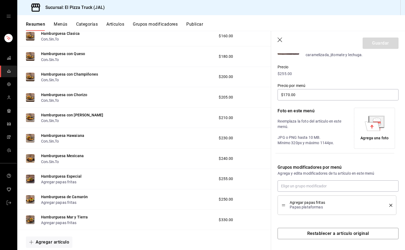
click at [389, 205] on icon "delete" at bounding box center [390, 205] width 3 height 3
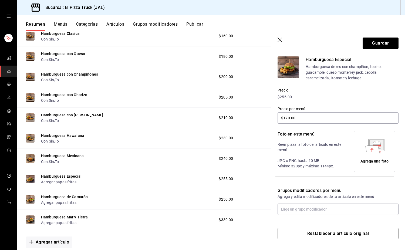
scroll to position [46, 0]
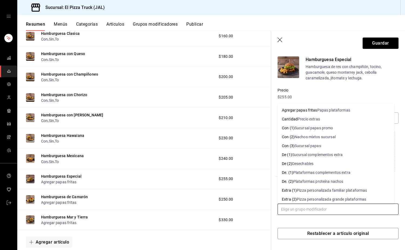
click at [356, 208] on input "text" at bounding box center [338, 209] width 121 height 11
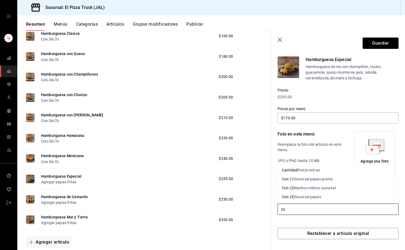
type input "con"
type input "sin"
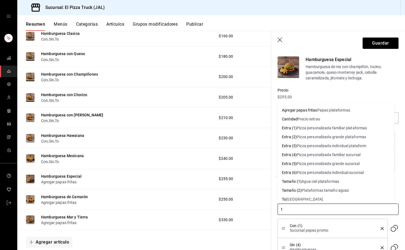
type input "to"
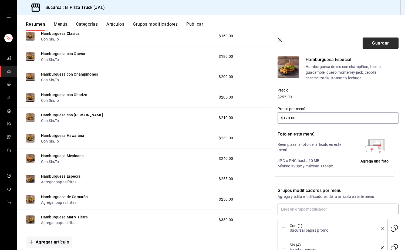
click at [383, 42] on button "Guardar" at bounding box center [381, 43] width 36 height 11
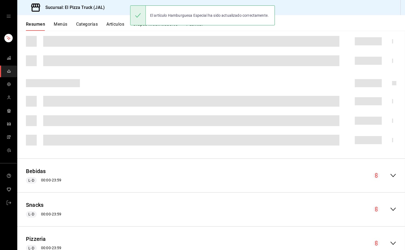
scroll to position [116, 0]
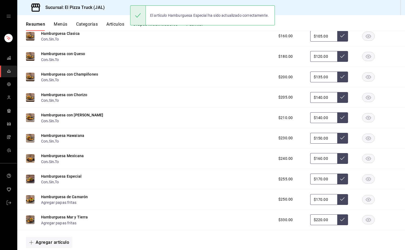
click at [180, 178] on div "Hamburguesa Especial Con , Sin , To $255.00 $170.00" at bounding box center [211, 179] width 388 height 21
click at [80, 200] on button "Hamburguesa de Camarón" at bounding box center [64, 196] width 47 height 5
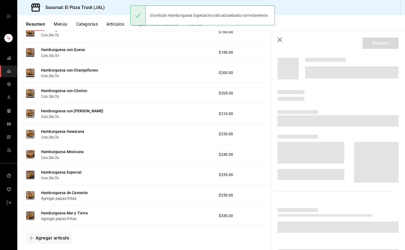
scroll to position [112, 0]
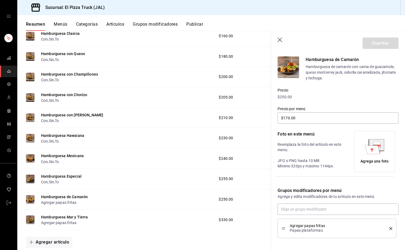
click at [389, 228] on icon "delete" at bounding box center [390, 228] width 3 height 3
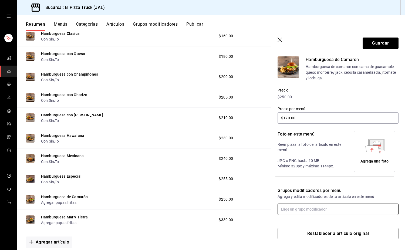
click at [342, 211] on input "text" at bounding box center [338, 209] width 121 height 11
type input "con"
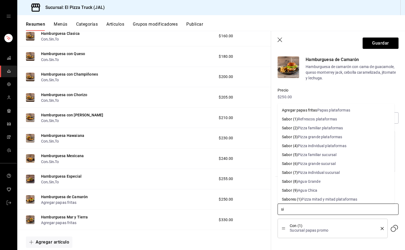
type input "sin"
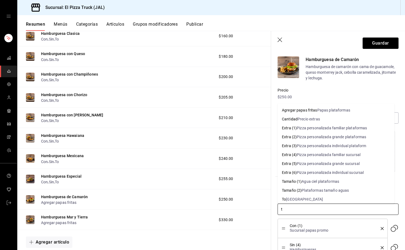
type input "to"
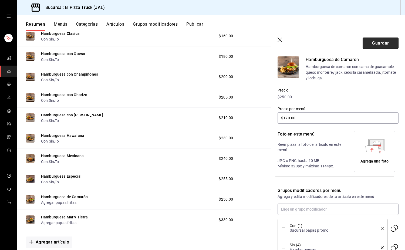
click at [380, 40] on button "Guardar" at bounding box center [381, 43] width 36 height 11
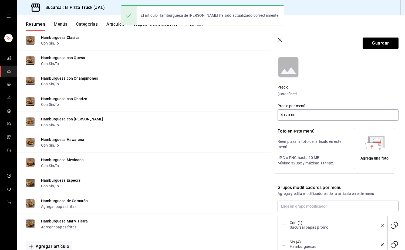
scroll to position [116, 0]
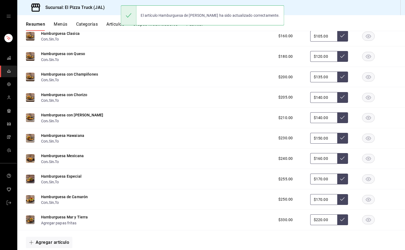
click at [77, 225] on div "Agregar papas fritas" at bounding box center [64, 223] width 47 height 6
click at [80, 220] on button "Hamburguesa Mar y Tierra" at bounding box center [64, 216] width 47 height 5
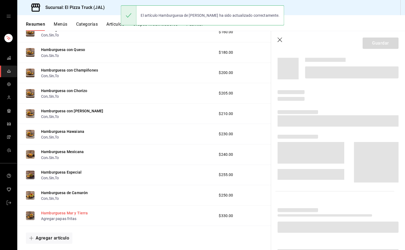
scroll to position [112, 0]
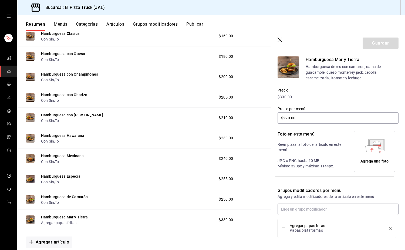
click at [389, 228] on icon "delete" at bounding box center [390, 228] width 3 height 3
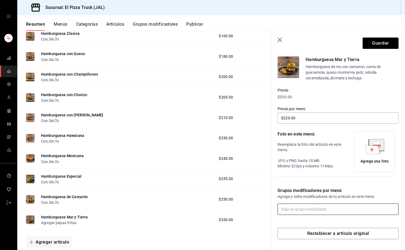
click at [320, 211] on input "text" at bounding box center [338, 209] width 121 height 11
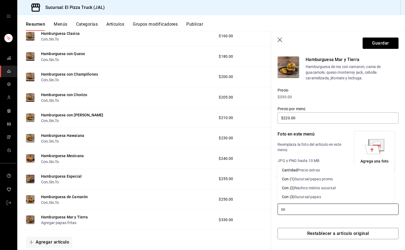
type input "con"
type input "sin"
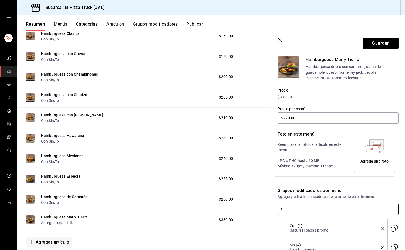
type input "to"
click at [377, 46] on button "Guardar" at bounding box center [381, 43] width 36 height 11
click at [377, 46] on div "Guardar" at bounding box center [381, 43] width 36 height 11
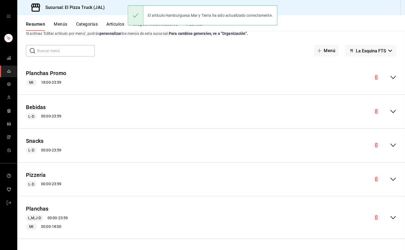
scroll to position [116, 0]
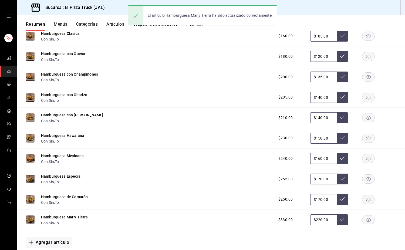
drag, startPoint x: 377, startPoint y: 46, endPoint x: 373, endPoint y: 60, distance: 14.9
click at [377, 47] on div "Hamburguesa con Queso Con , Sin , To $180.00 $120.00" at bounding box center [211, 56] width 388 height 21
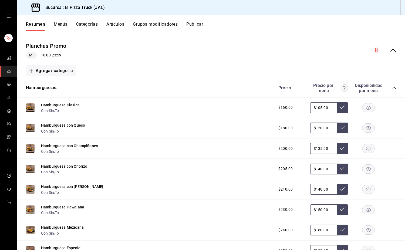
scroll to position [0, 0]
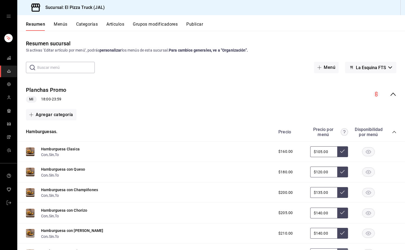
click at [63, 26] on button "Menús" at bounding box center [61, 26] width 14 height 9
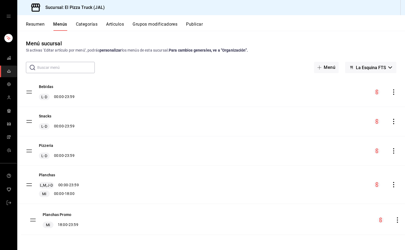
drag, startPoint x: 28, startPoint y: 93, endPoint x: 32, endPoint y: 223, distance: 129.7
click at [201, 26] on button "Publicar" at bounding box center [194, 26] width 17 height 9
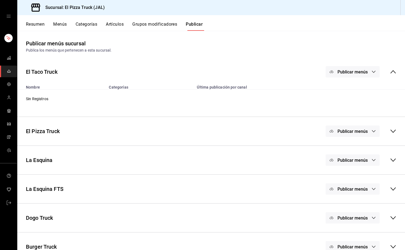
click at [357, 189] on span "Publicar menús" at bounding box center [353, 189] width 30 height 5
click at [345, 207] on span "Punto de venta" at bounding box center [357, 207] width 26 height 6
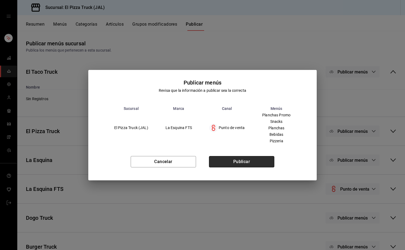
click at [251, 162] on button "Publicar" at bounding box center [241, 161] width 65 height 11
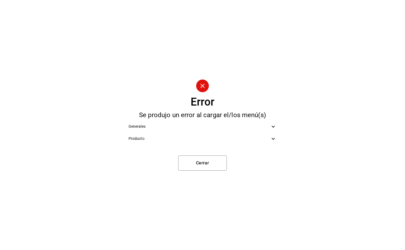
click at [268, 140] on span "Producto" at bounding box center [200, 139] width 142 height 6
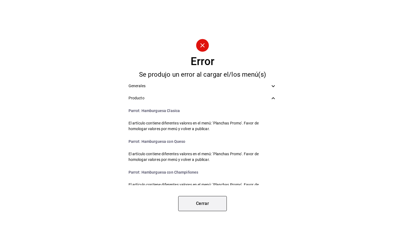
click at [197, 205] on button "Cerrar" at bounding box center [202, 203] width 49 height 15
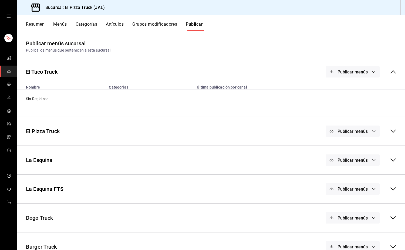
click at [249, 52] on div "Publica los menús que pertenecen a esta sucursal." at bounding box center [211, 51] width 371 height 6
click at [36, 25] on button "Resumen" at bounding box center [35, 26] width 19 height 9
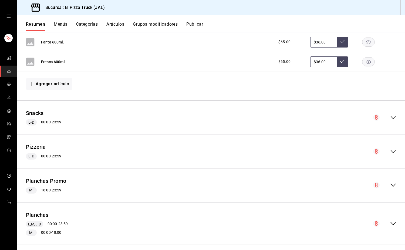
scroll to position [378, 0]
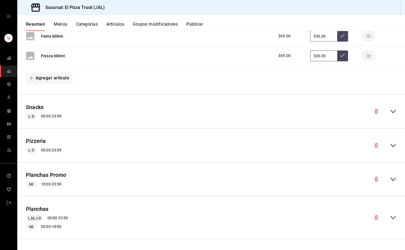
click at [61, 22] on button "Menús" at bounding box center [61, 26] width 14 height 9
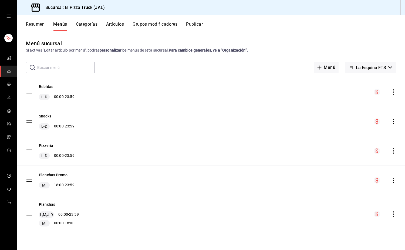
click at [28, 181] on tbody "Bebidas L-D 00:00 - 23:59 Snacks L-D 00:00 - 23:59 Pizzeria L-D 00:00 - 23:59 P…" at bounding box center [211, 156] width 388 height 156
drag, startPoint x: 26, startPoint y: 197, endPoint x: 26, endPoint y: 200, distance: 3.3
click at [25, 205] on tbody "Bebidas L-D 00:00 - 23:59 Snacks L-D 00:00 - 23:59 Pizzeria L-D 00:00 - 23:59 P…" at bounding box center [211, 156] width 388 height 156
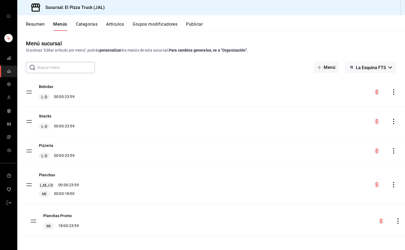
drag, startPoint x: 30, startPoint y: 179, endPoint x: 34, endPoint y: 220, distance: 41.0
click at [164, 62] on div "​ ​ Menú La Esquina FTS" at bounding box center [211, 67] width 388 height 11
click at [33, 22] on button "Resumen" at bounding box center [35, 26] width 19 height 9
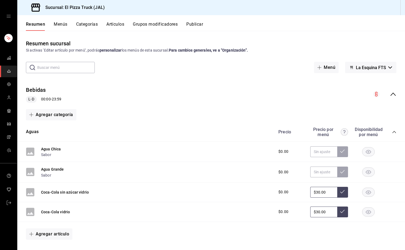
click at [60, 27] on button "Menús" at bounding box center [61, 26] width 14 height 9
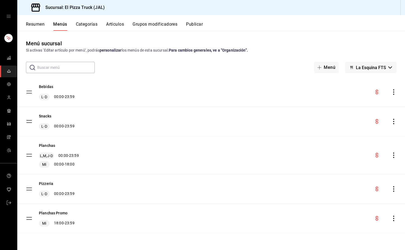
click at [197, 25] on button "Publicar" at bounding box center [194, 26] width 17 height 9
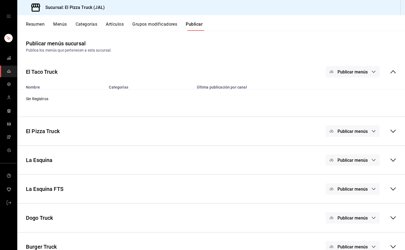
click at [390, 188] on icon at bounding box center [393, 189] width 6 height 6
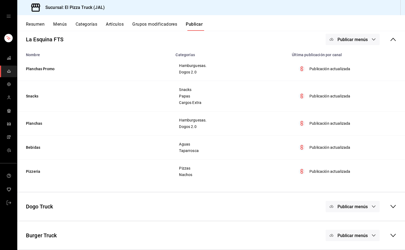
scroll to position [96, 0]
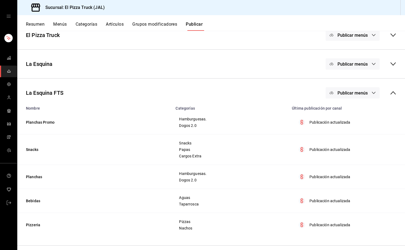
click at [39, 23] on button "Resumen" at bounding box center [35, 26] width 19 height 9
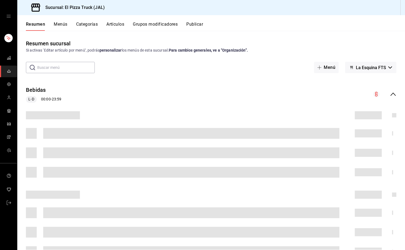
click at [58, 23] on button "Menús" at bounding box center [61, 26] width 14 height 9
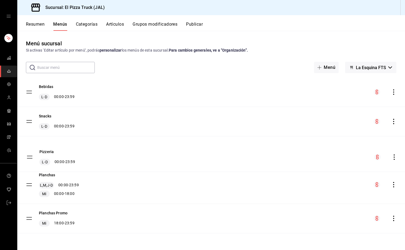
drag, startPoint x: 29, startPoint y: 187, endPoint x: 29, endPoint y: 156, distance: 31.9
click at [29, 156] on tbody "Bebidas L-D 00:00 - 23:59 Snacks L-D 00:00 - 23:59 Planchas L,M,J-D 00:00 - 23:…" at bounding box center [211, 156] width 388 height 156
click at [92, 23] on button "Categorías" at bounding box center [87, 26] width 22 height 9
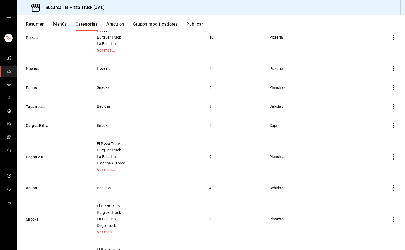
scroll to position [117, 0]
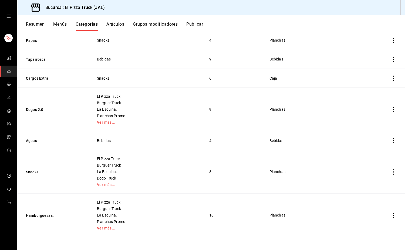
click at [36, 26] on button "Resumen" at bounding box center [35, 26] width 19 height 9
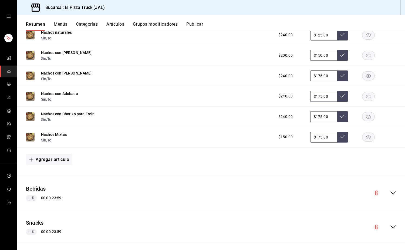
scroll to position [451, 0]
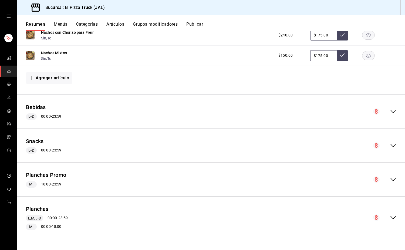
click at [61, 24] on button "Menús" at bounding box center [61, 26] width 14 height 9
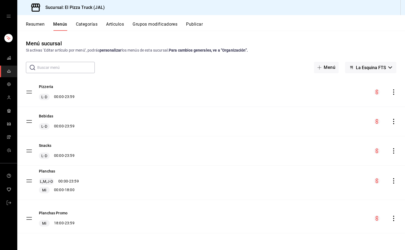
drag, startPoint x: 28, startPoint y: 214, endPoint x: 28, endPoint y: 181, distance: 33.2
click at [28, 181] on tbody "Pizzeria L-D 00:00 - 23:59 Bebidas L-D 00:00 - 23:59 Snacks L-D 00:00 - 23:59 P…" at bounding box center [211, 156] width 388 height 156
click at [50, 175] on button "Planchas" at bounding box center [47, 174] width 16 height 5
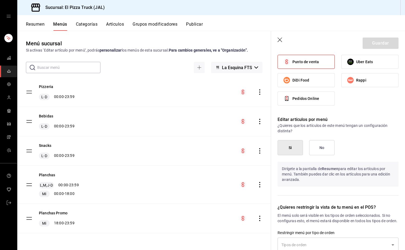
scroll to position [400, 0]
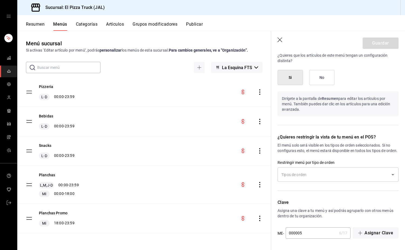
click at [281, 38] on icon "button" at bounding box center [280, 40] width 5 height 5
checkbox input "false"
type input "1756320076057"
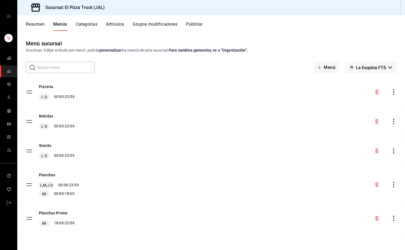
checkbox input "false"
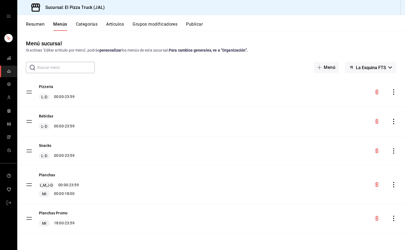
checkbox input "false"
click at [63, 214] on button "Planchas Promo" at bounding box center [53, 212] width 29 height 5
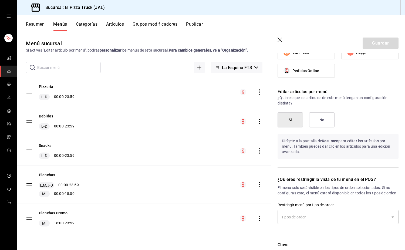
scroll to position [318, 0]
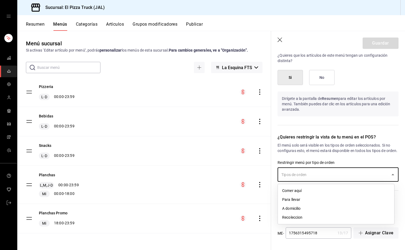
click at [327, 175] on input "text" at bounding box center [334, 174] width 108 height 9
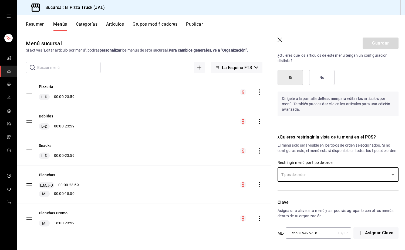
click at [327, 175] on input "text" at bounding box center [334, 174] width 108 height 9
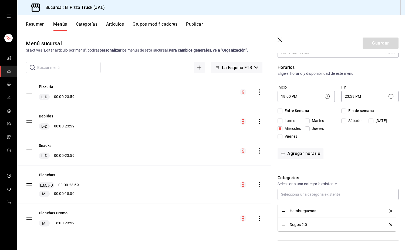
scroll to position [0, 0]
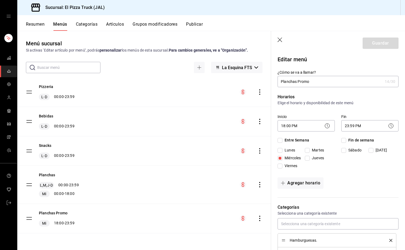
click at [281, 41] on icon "button" at bounding box center [280, 40] width 5 height 5
checkbox input "false"
type input "1756320089611"
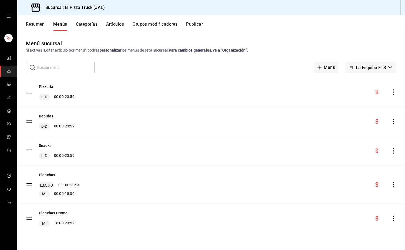
checkbox input "false"
click at [44, 146] on button "Snacks" at bounding box center [45, 145] width 12 height 5
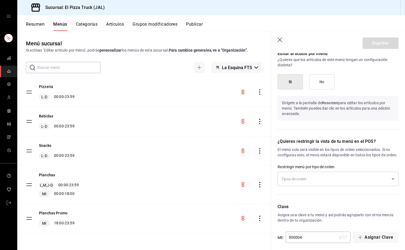
scroll to position [332, 0]
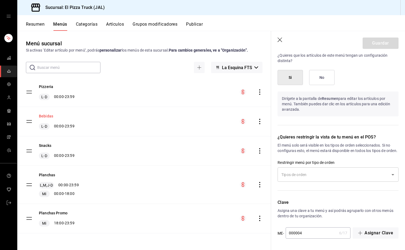
click at [46, 117] on button "Bebidas" at bounding box center [46, 115] width 14 height 5
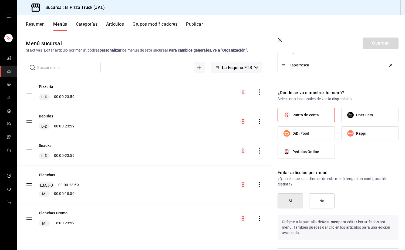
scroll to position [318, 0]
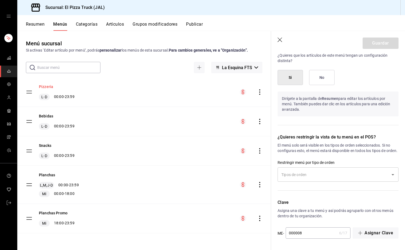
click at [45, 89] on button "Pizzeria" at bounding box center [46, 86] width 14 height 5
click at [281, 38] on icon "button" at bounding box center [280, 40] width 5 height 5
checkbox input "false"
type input "1756320102139"
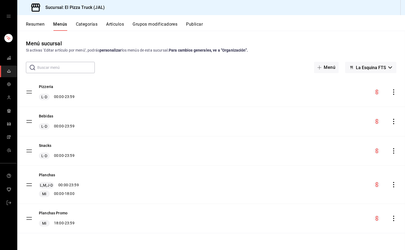
checkbox input "false"
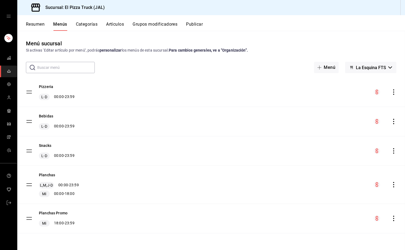
checkbox input "false"
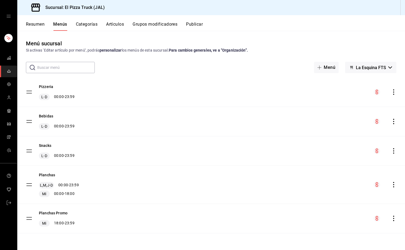
click at [81, 30] on button "Categorías" at bounding box center [87, 26] width 22 height 9
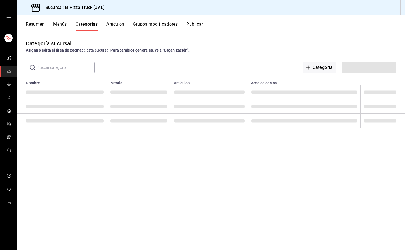
click at [32, 25] on button "Resumen" at bounding box center [35, 26] width 19 height 9
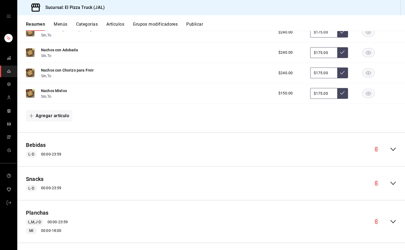
scroll to position [451, 0]
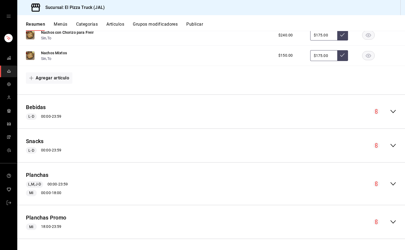
click at [64, 21] on div "Resumen Menús Categorías Artículos Grupos modificadores Publicar" at bounding box center [211, 23] width 388 height 16
click at [63, 23] on button "Menús" at bounding box center [61, 26] width 14 height 9
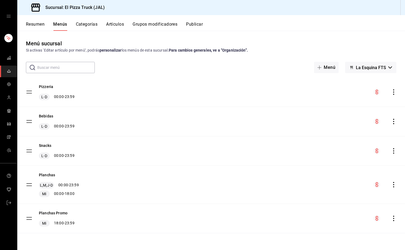
click at [27, 92] on tbody "Pizzeria L-D 00:00 - 23:59 Bebidas L-D 00:00 - 23:59 Snacks L-D 00:00 - 23:59 P…" at bounding box center [211, 156] width 388 height 156
drag, startPoint x: 28, startPoint y: 116, endPoint x: 23, endPoint y: 96, distance: 20.2
click at [25, 106] on tbody "Pizzeria L-D 00:00 - 23:59 Bebidas L-D 00:00 - 23:59 Snacks L-D 00:00 - 23:59 P…" at bounding box center [211, 156] width 388 height 156
drag, startPoint x: 29, startPoint y: 93, endPoint x: 27, endPoint y: 154, distance: 61.3
click at [85, 25] on button "Categorías" at bounding box center [87, 26] width 22 height 9
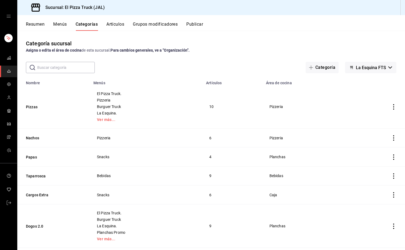
click at [64, 24] on button "Menús" at bounding box center [60, 26] width 14 height 9
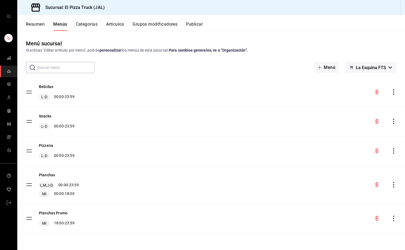
click at [39, 21] on div "Resumen Menús Categorías Artículos Grupos modificadores Publicar" at bounding box center [211, 23] width 388 height 16
click at [42, 24] on button "Resumen" at bounding box center [35, 26] width 19 height 9
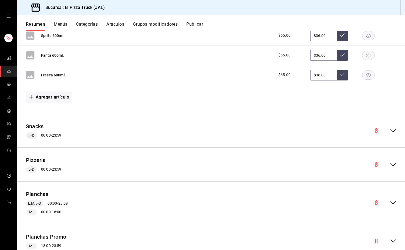
scroll to position [378, 0]
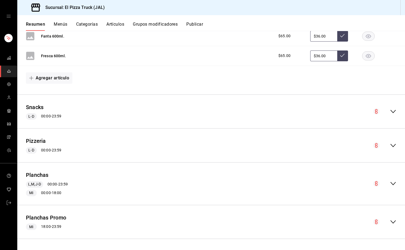
click at [63, 28] on button "Menús" at bounding box center [61, 26] width 14 height 9
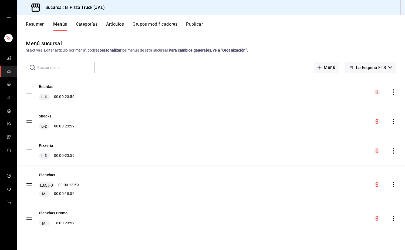
click at [94, 27] on button "Categorías" at bounding box center [87, 26] width 22 height 9
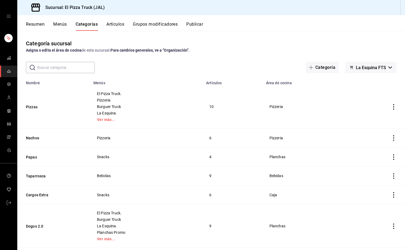
click at [61, 23] on button "Menús" at bounding box center [60, 26] width 14 height 9
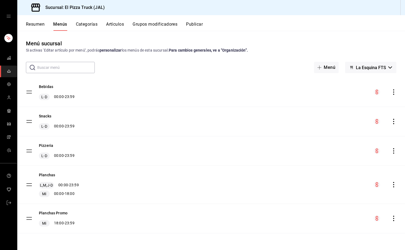
click at [201, 24] on button "Publicar" at bounding box center [194, 26] width 17 height 9
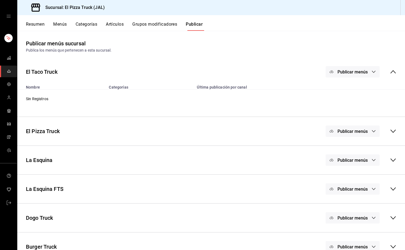
click at [60, 23] on button "Menús" at bounding box center [60, 26] width 14 height 9
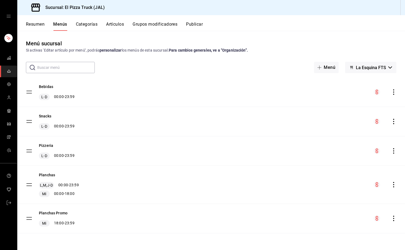
click at [34, 23] on button "Resumen" at bounding box center [35, 26] width 19 height 9
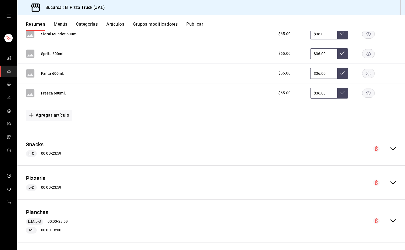
scroll to position [378, 0]
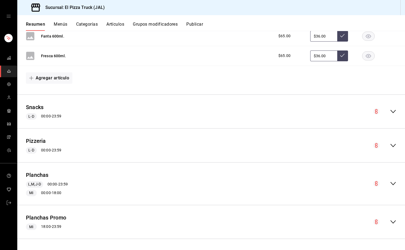
click at [64, 29] on button "Menús" at bounding box center [61, 26] width 14 height 9
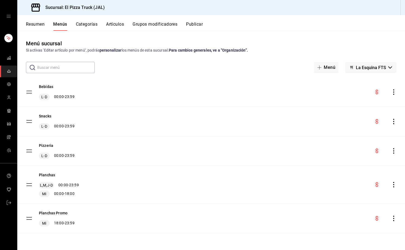
click at [197, 28] on button "Publicar" at bounding box center [194, 26] width 17 height 9
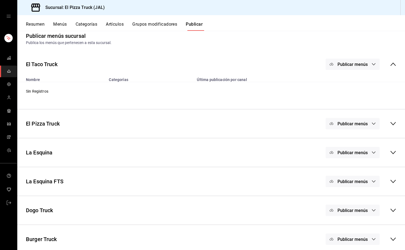
scroll to position [12, 0]
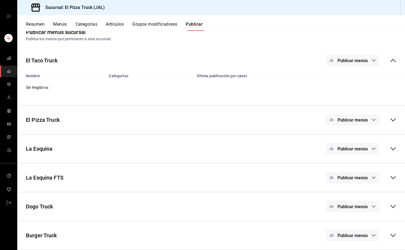
click at [390, 177] on icon at bounding box center [393, 177] width 6 height 6
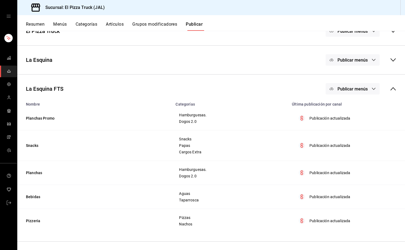
scroll to position [150, 0]
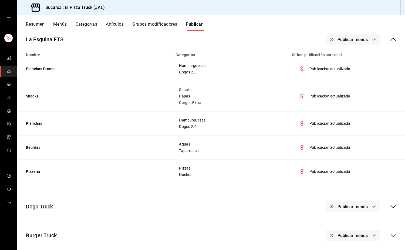
click at [68, 23] on div "Resumen Menús Categorías Artículos Grupos modificadores Publicar" at bounding box center [215, 26] width 379 height 9
click at [61, 25] on button "Menús" at bounding box center [60, 26] width 14 height 9
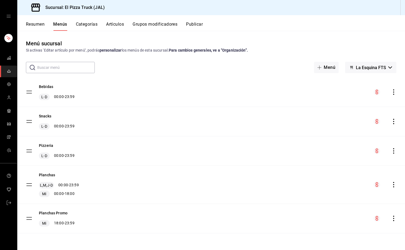
click at [34, 25] on button "Resumen" at bounding box center [35, 26] width 19 height 9
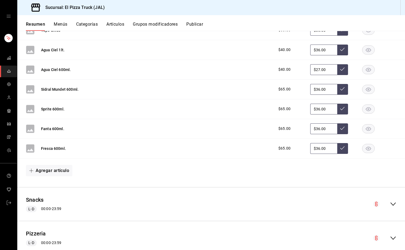
scroll to position [378, 0]
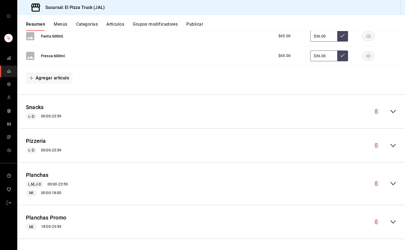
click at [385, 183] on div "collapse-menu-row" at bounding box center [384, 183] width 23 height 6
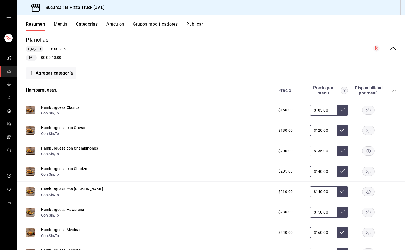
scroll to position [540, 0]
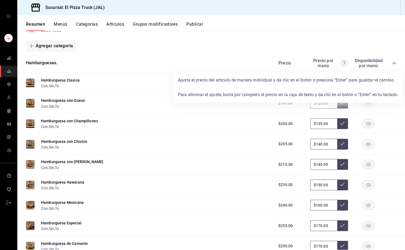
click at [341, 62] on circle at bounding box center [344, 63] width 7 height 7
click at [341, 63] on circle at bounding box center [344, 63] width 7 height 7
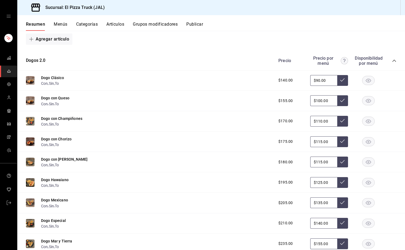
scroll to position [873, 0]
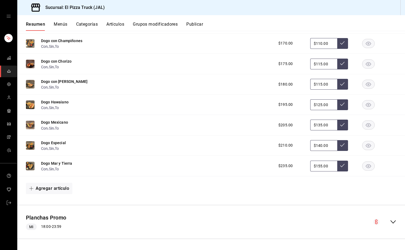
click at [391, 221] on icon "collapse-menu-row" at bounding box center [393, 222] width 6 height 6
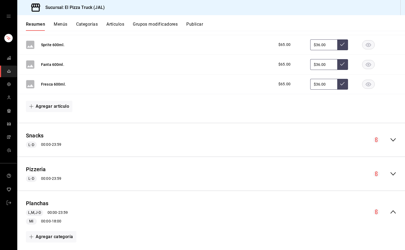
scroll to position [397, 0]
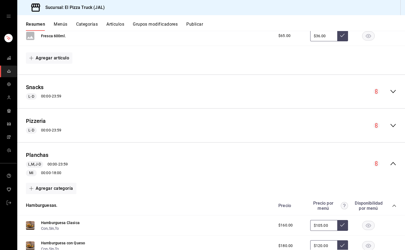
click at [391, 125] on icon "collapse-menu-row" at bounding box center [393, 125] width 5 height 3
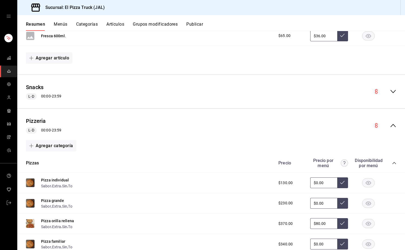
click at [390, 125] on icon "collapse-menu-row" at bounding box center [393, 125] width 6 height 6
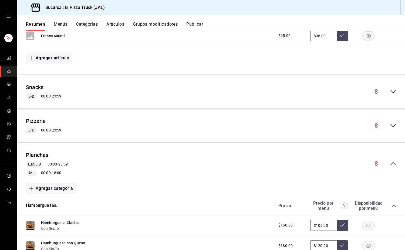
click at [391, 93] on icon "collapse-menu-row" at bounding box center [393, 91] width 5 height 3
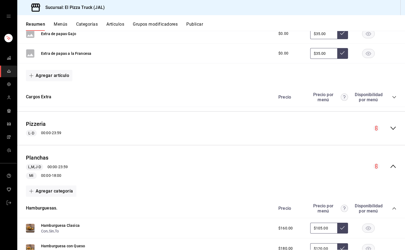
scroll to position [829, 0]
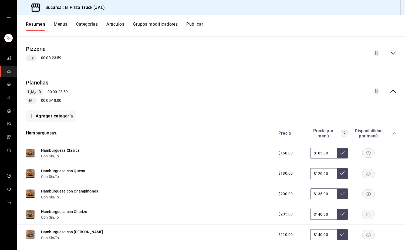
click at [390, 52] on icon "collapse-menu-row" at bounding box center [393, 53] width 6 height 6
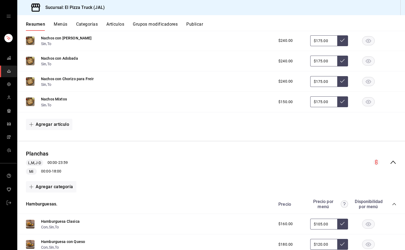
scroll to position [1234, 0]
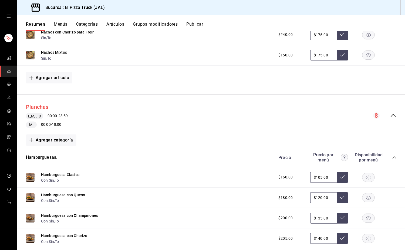
click at [31, 111] on button "Planchas" at bounding box center [37, 107] width 23 height 8
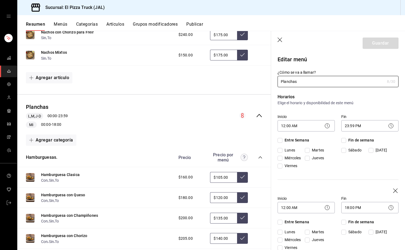
checkbox input "true"
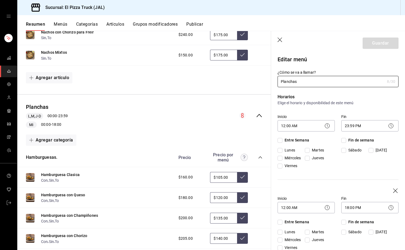
checkbox input "true"
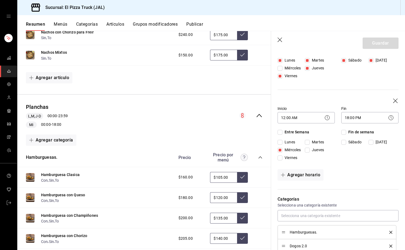
scroll to position [54, 0]
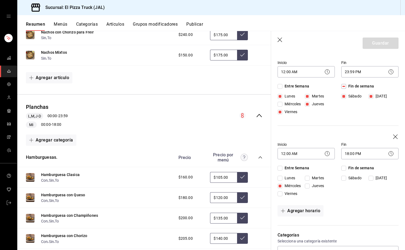
click at [282, 103] on input "Miércoles" at bounding box center [280, 104] width 5 height 5
checkbox input "true"
click at [283, 107] on span "Miércoles" at bounding box center [292, 104] width 18 height 6
click at [283, 185] on input "Miércoles" at bounding box center [280, 186] width 5 height 5
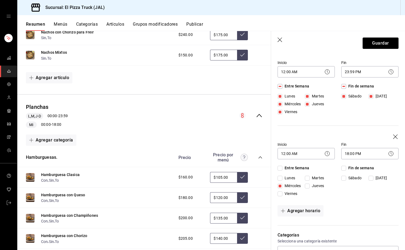
checkbox input "false"
click at [389, 137] on div "Fin 18:00 PM 18:00" at bounding box center [367, 148] width 64 height 25
click at [393, 137] on icon "button" at bounding box center [395, 137] width 5 height 5
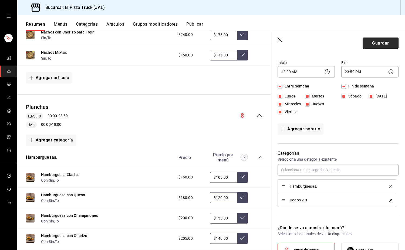
click at [374, 41] on button "Guardar" at bounding box center [381, 43] width 36 height 11
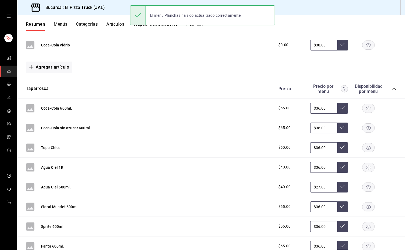
scroll to position [369, 0]
